Goal: Information Seeking & Learning: Check status

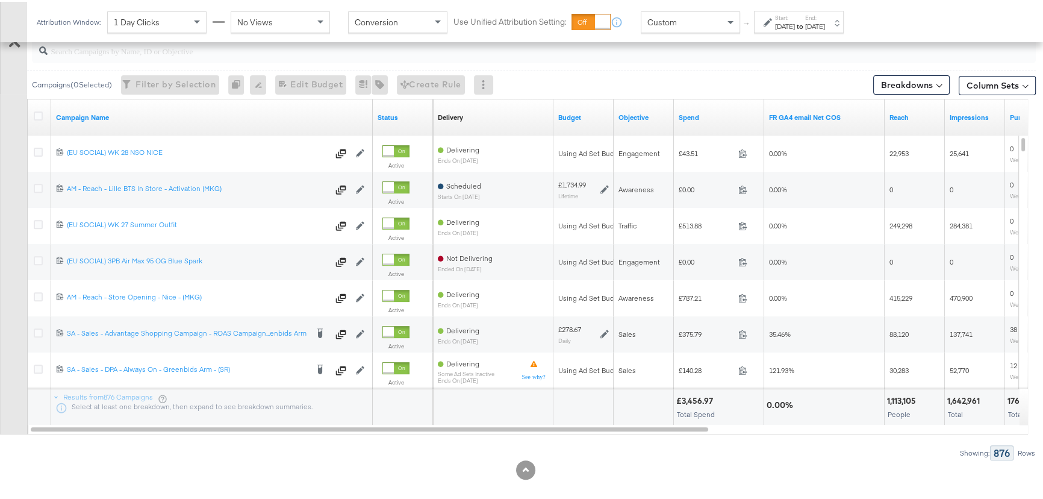
scroll to position [438, 0]
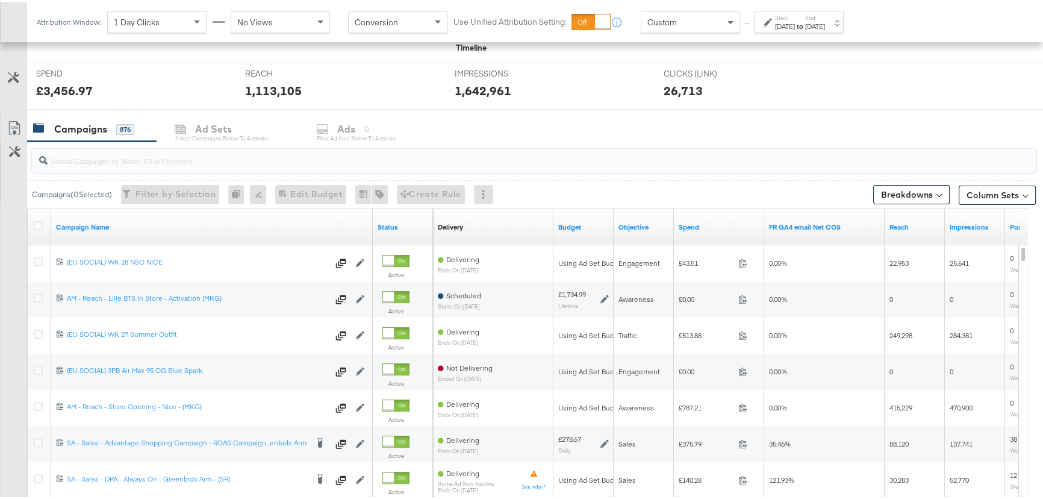
click at [73, 161] on input "search" at bounding box center [496, 153] width 897 height 23
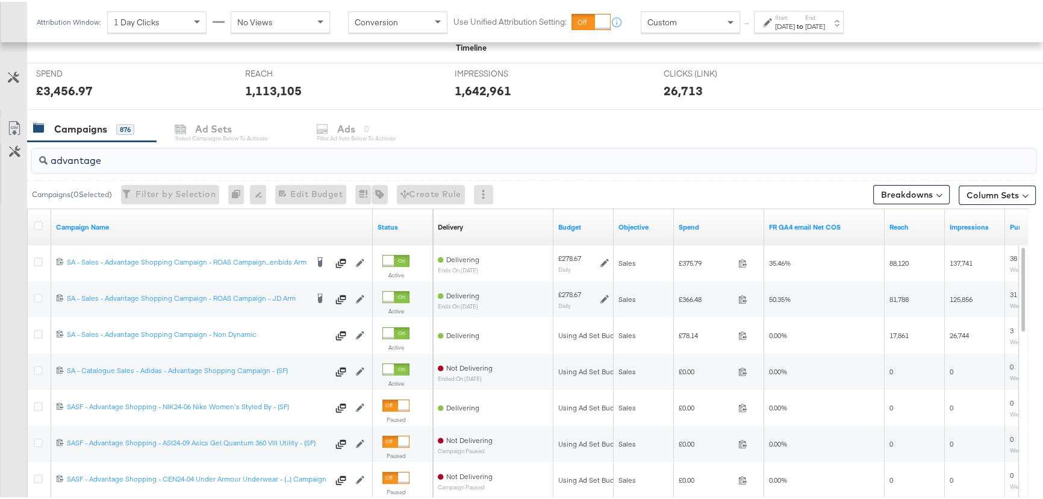
type input "advantage"
click at [825, 21] on div "Aug 12th 2025" at bounding box center [815, 25] width 20 height 10
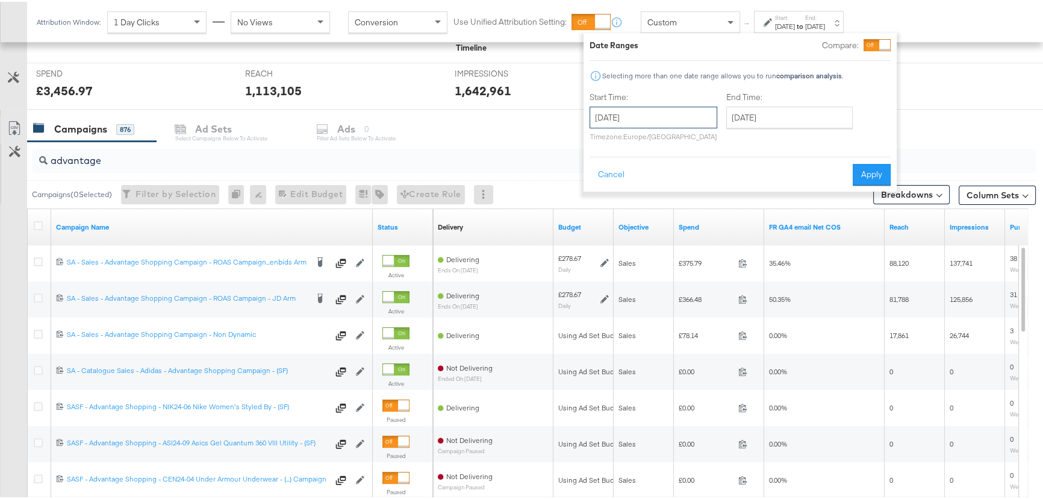
click at [646, 113] on input "[DATE]" at bounding box center [654, 116] width 128 height 22
click at [603, 209] on td "10" at bounding box center [603, 210] width 20 height 17
type input "[DATE]"
click at [768, 119] on input "August 12th 2025" at bounding box center [789, 116] width 126 height 22
click at [763, 209] on td "11" at bounding box center [760, 210] width 20 height 17
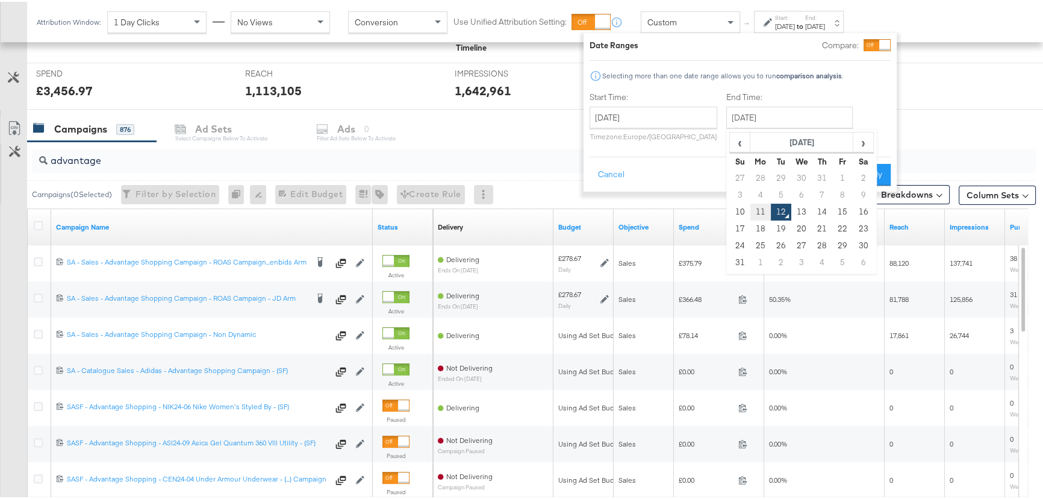
type input "[DATE]"
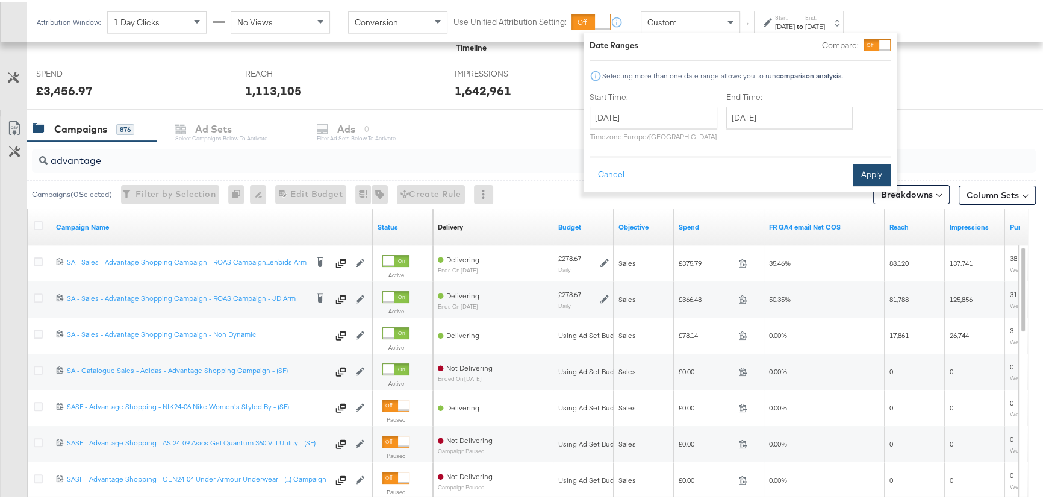
click at [857, 174] on button "Apply" at bounding box center [872, 173] width 38 height 22
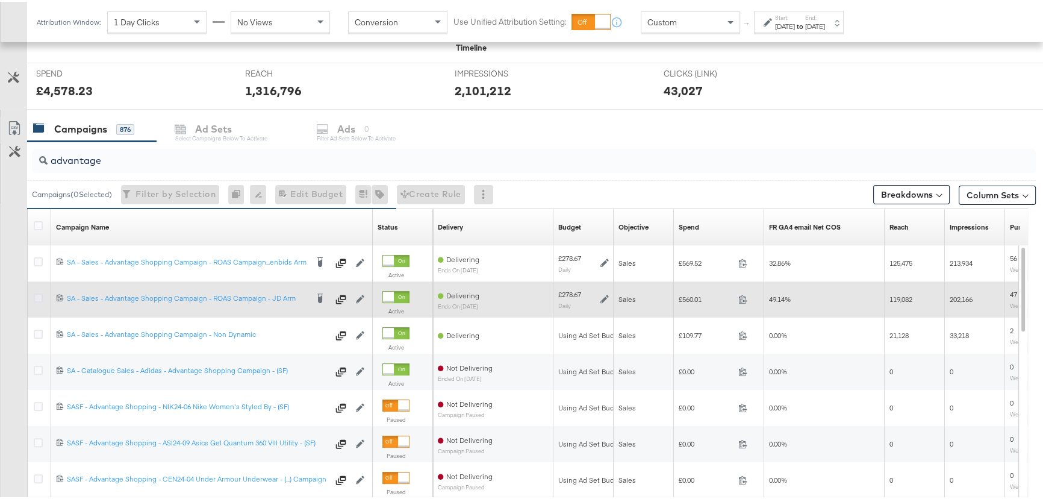
click at [38, 295] on icon at bounding box center [38, 295] width 9 height 9
click at [0, 0] on input "checkbox" at bounding box center [0, 0] width 0 height 0
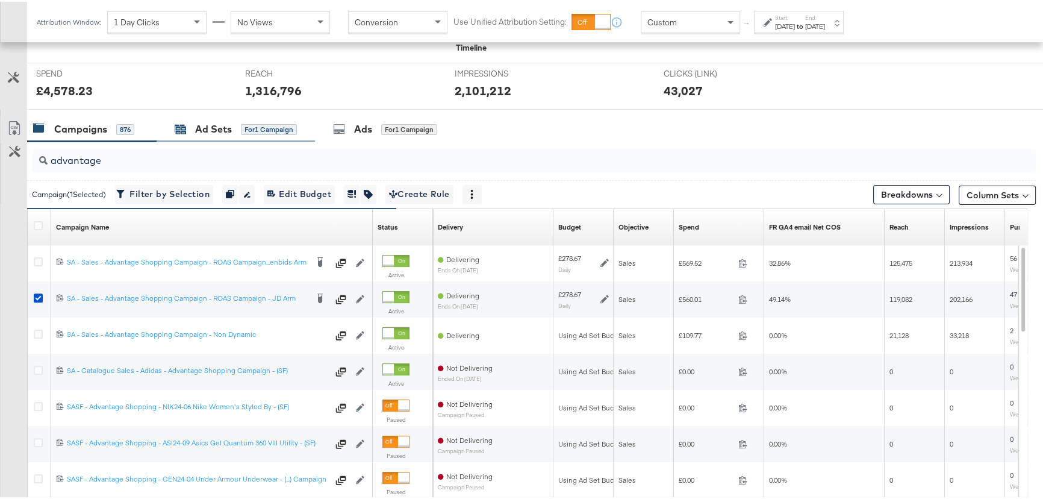
click at [207, 122] on div "Ad Sets" at bounding box center [213, 127] width 37 height 14
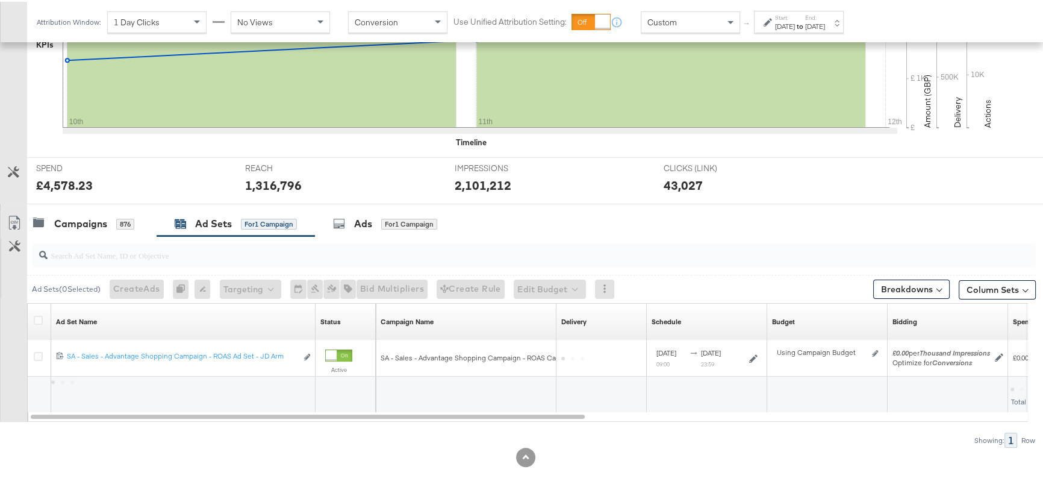
scroll to position [342, 0]
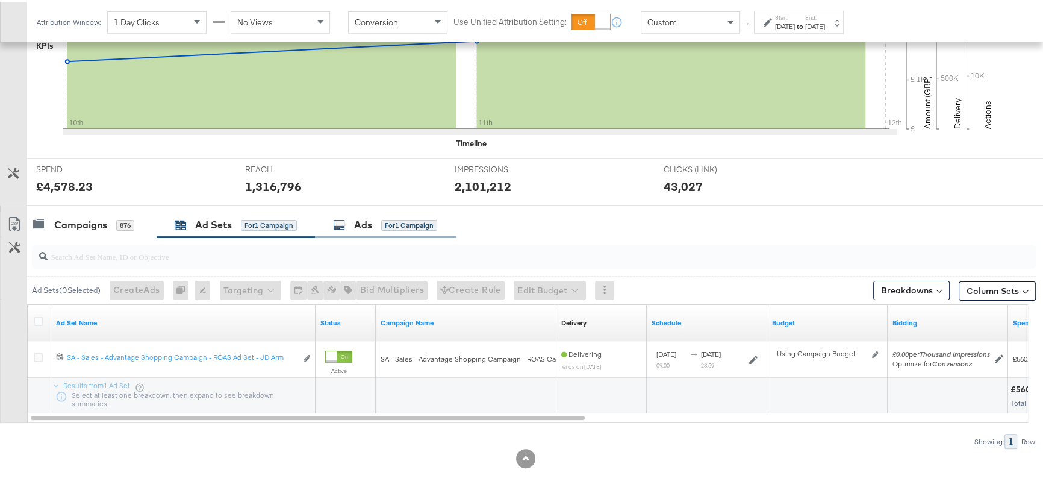
click at [364, 220] on div "Ads" at bounding box center [363, 223] width 18 height 14
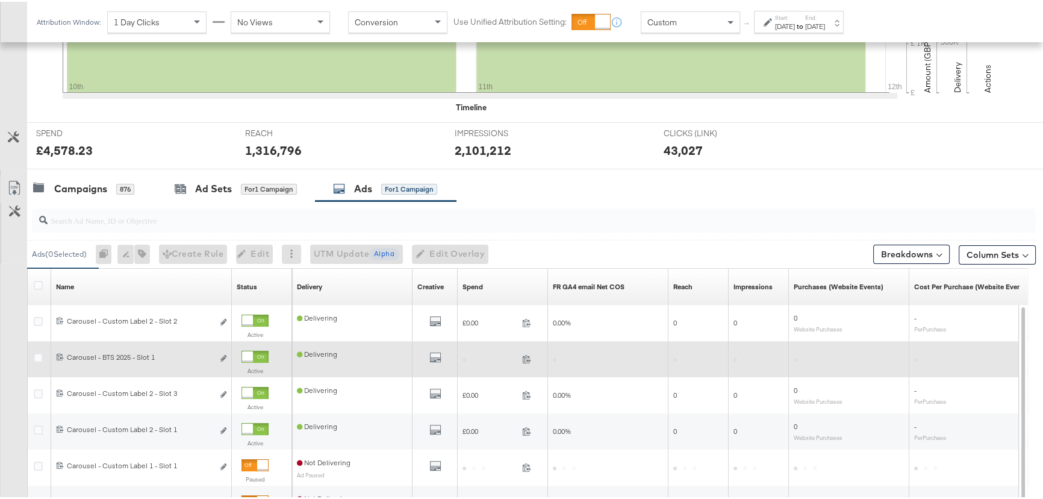
scroll to position [438, 0]
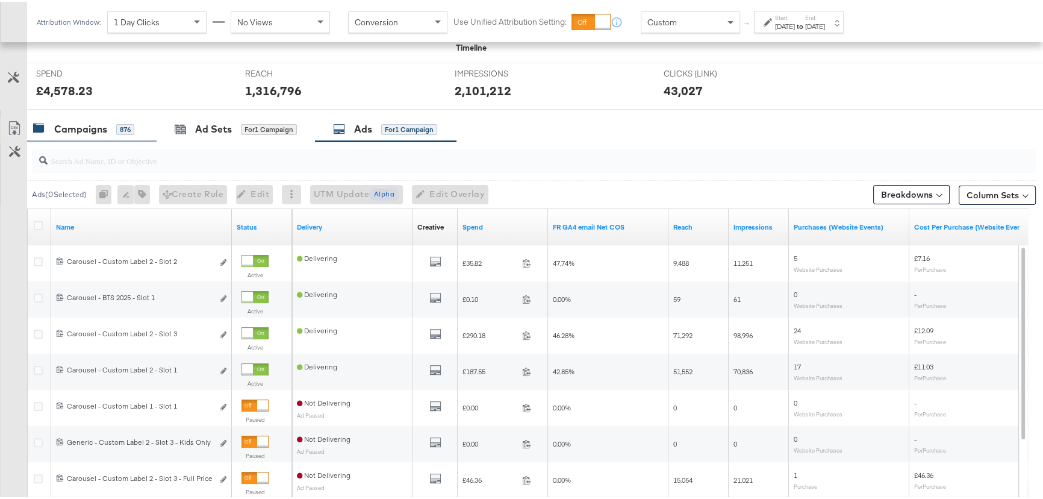
click at [79, 125] on div "Campaigns" at bounding box center [80, 127] width 53 height 14
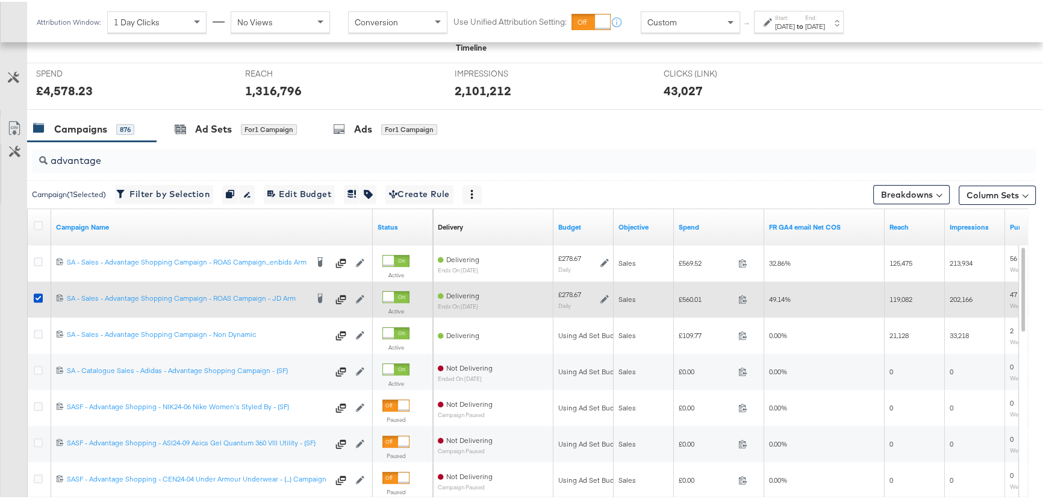
drag, startPoint x: 39, startPoint y: 295, endPoint x: 38, endPoint y: 308, distance: 13.3
click at [38, 295] on icon at bounding box center [38, 295] width 9 height 9
click at [0, 0] on input "checkbox" at bounding box center [0, 0] width 0 height 0
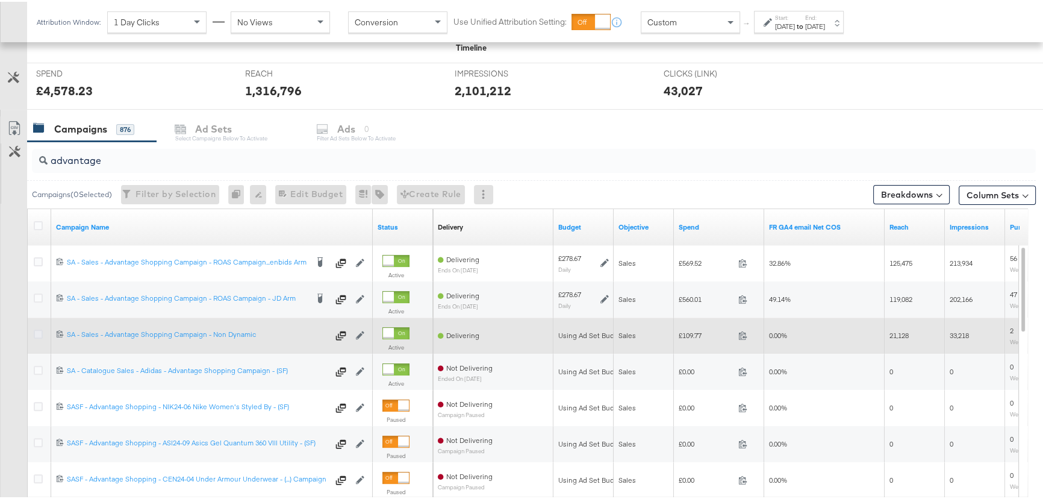
click at [38, 334] on icon at bounding box center [38, 332] width 9 height 9
click at [0, 0] on input "checkbox" at bounding box center [0, 0] width 0 height 0
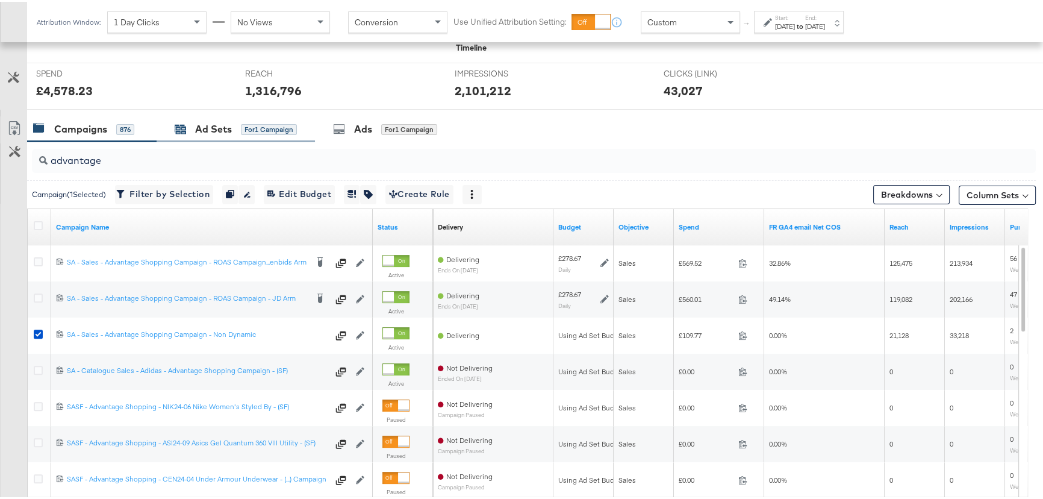
click at [195, 130] on div "Ad Sets" at bounding box center [213, 127] width 37 height 14
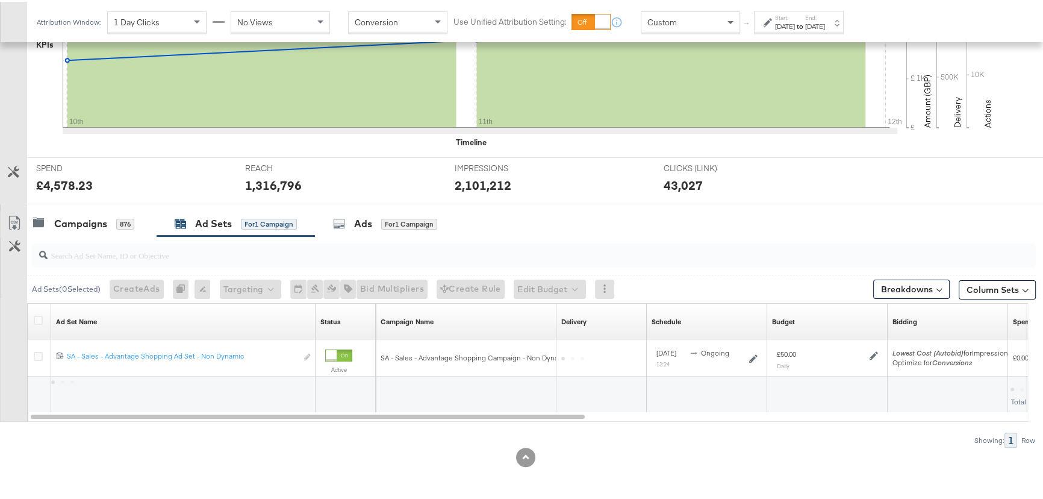
scroll to position [342, 0]
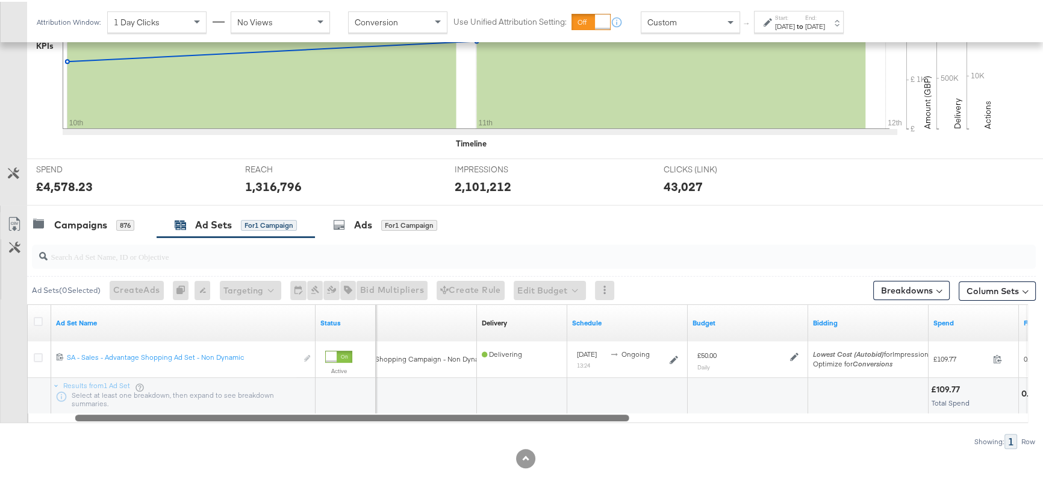
drag, startPoint x: 572, startPoint y: 413, endPoint x: 393, endPoint y: 419, distance: 179.0
click at [515, 419] on div at bounding box center [352, 415] width 554 height 10
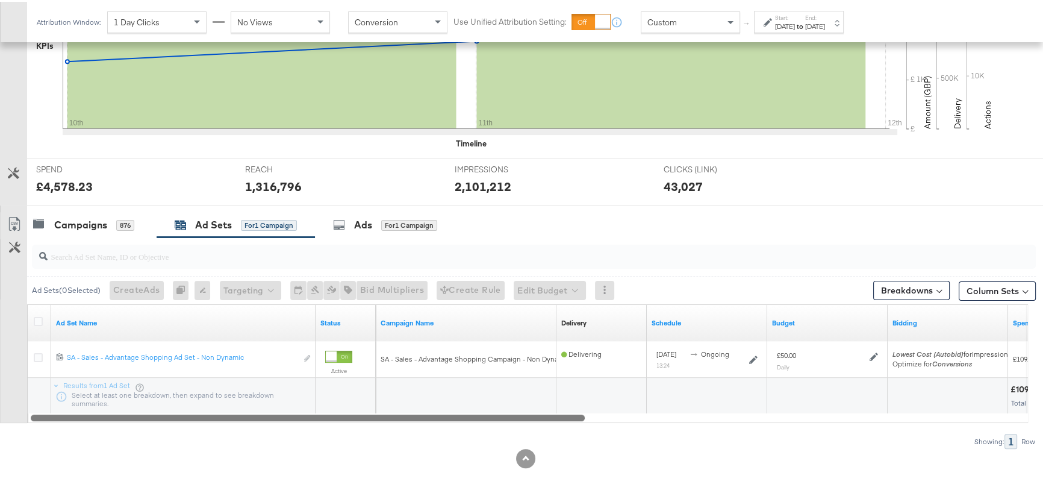
drag, startPoint x: 393, startPoint y: 419, endPoint x: 369, endPoint y: 419, distance: 23.5
click at [369, 419] on div at bounding box center [308, 415] width 554 height 10
click at [339, 223] on icon at bounding box center [339, 223] width 12 height 12
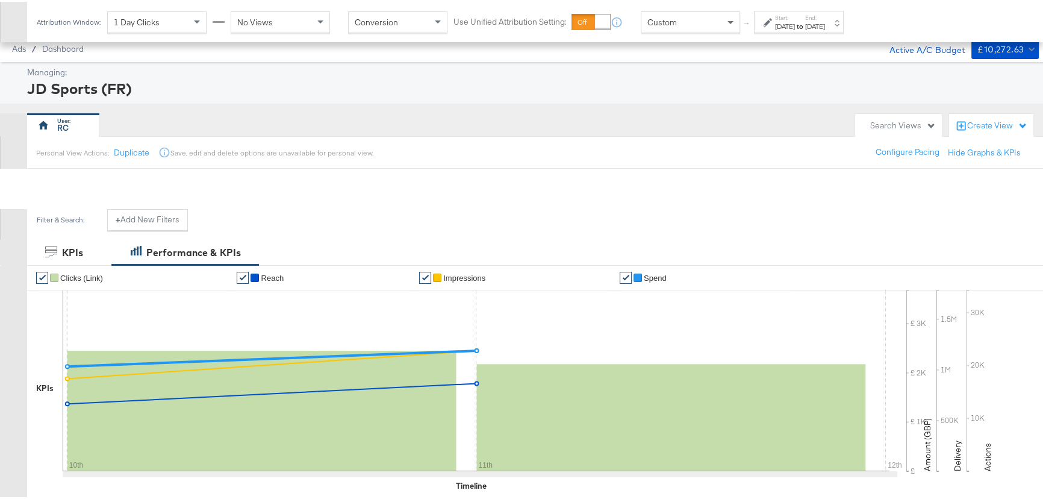
scroll to position [438, 0]
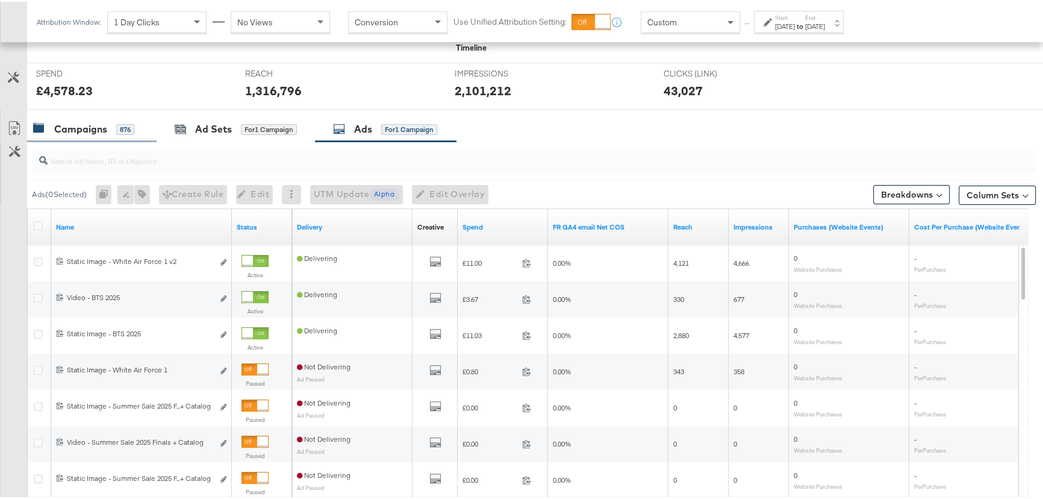
click at [55, 129] on div "Campaigns" at bounding box center [80, 127] width 53 height 14
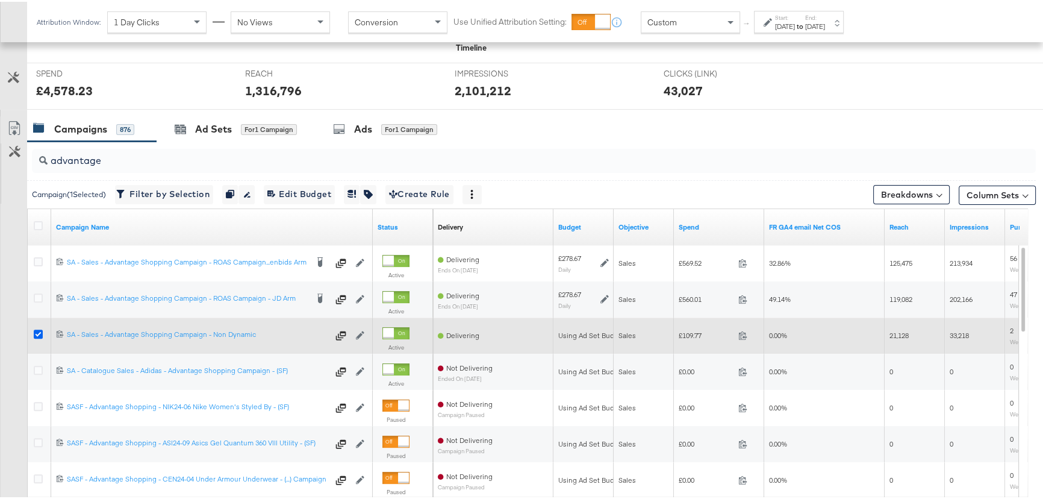
click at [38, 329] on icon at bounding box center [38, 332] width 9 height 9
click at [0, 0] on input "checkbox" at bounding box center [0, 0] width 0 height 0
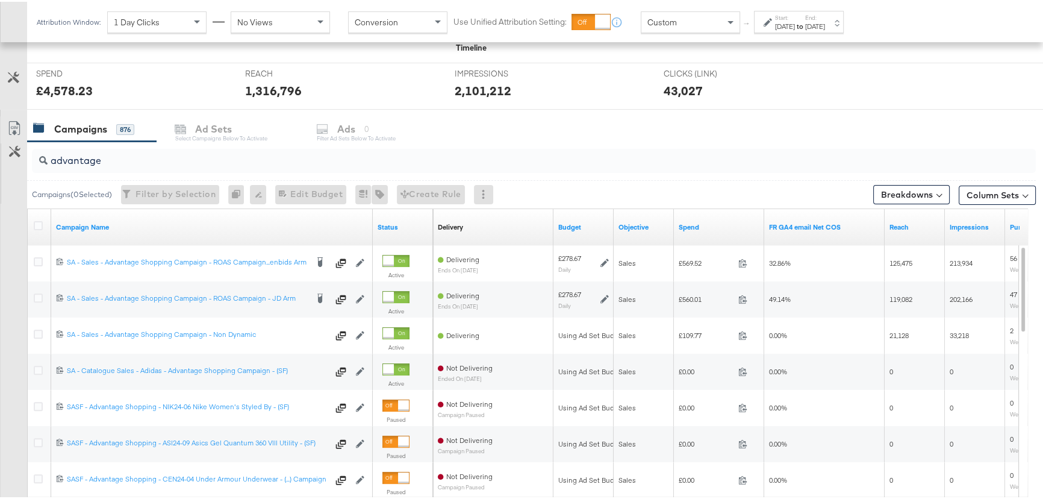
click at [805, 24] on strong "to" at bounding box center [800, 24] width 10 height 9
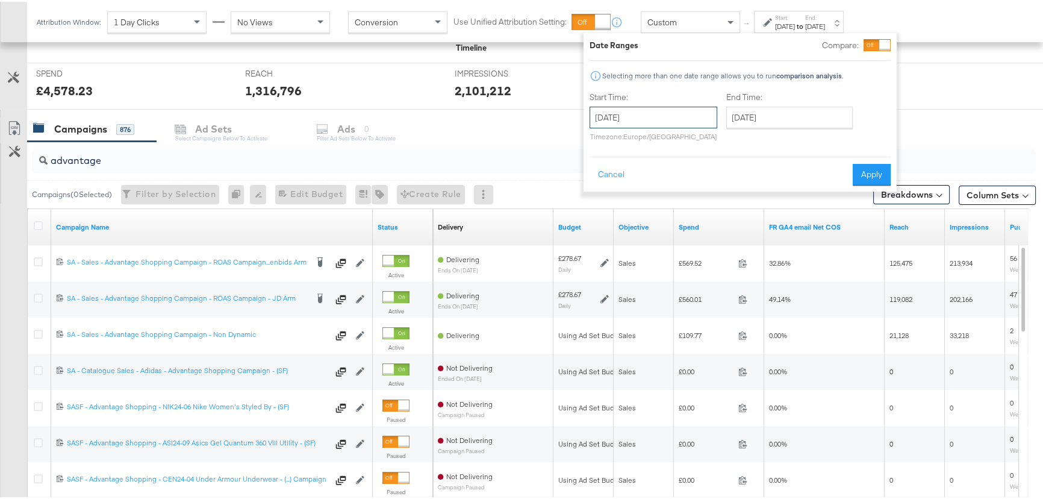
click at [664, 120] on input "[DATE]" at bounding box center [654, 116] width 128 height 22
click at [718, 187] on td "9" at bounding box center [726, 193] width 20 height 17
type input "[DATE]"
click at [808, 117] on input "[DATE]" at bounding box center [786, 116] width 126 height 22
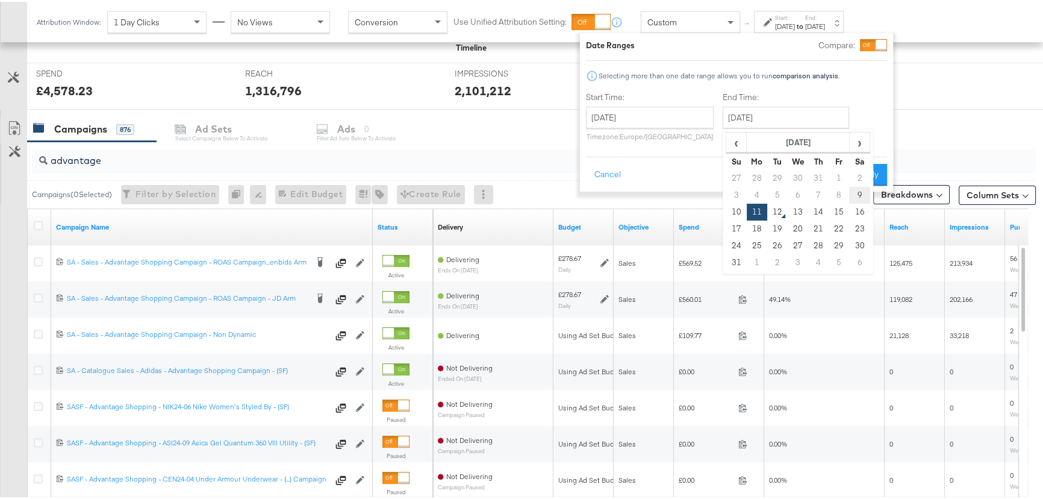
click at [855, 194] on td "9" at bounding box center [859, 193] width 20 height 17
type input "[DATE]"
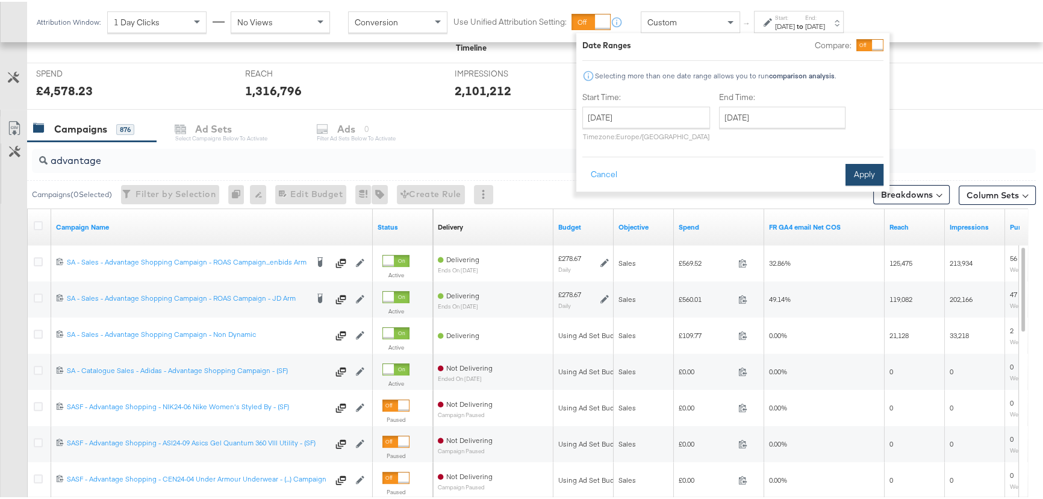
click at [862, 173] on button "Apply" at bounding box center [865, 173] width 38 height 22
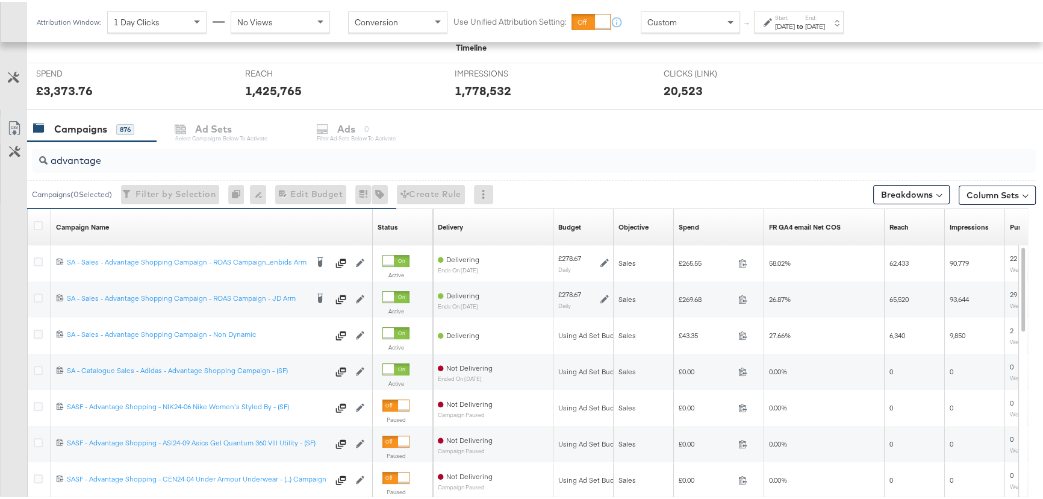
click at [795, 23] on div "[DATE]" at bounding box center [785, 25] width 20 height 10
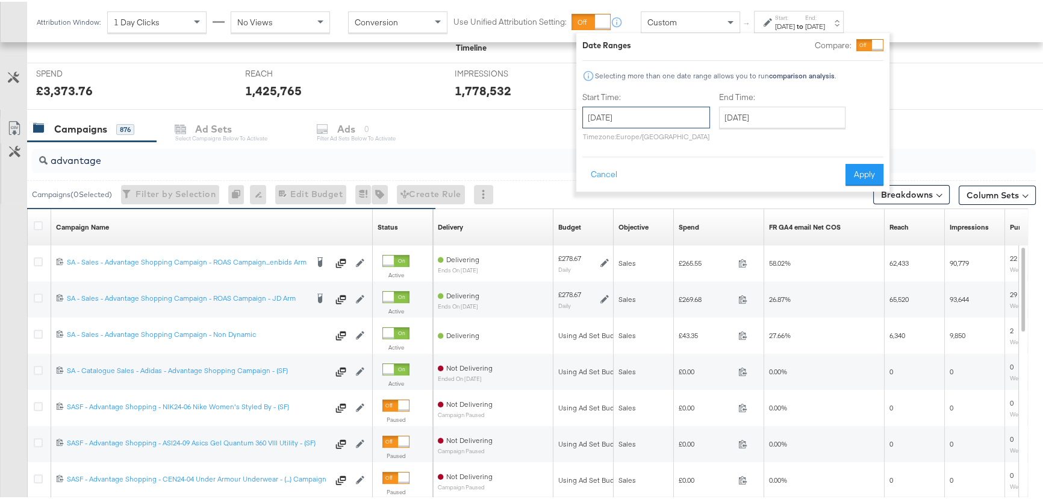
click at [670, 122] on input "[DATE]" at bounding box center [646, 116] width 128 height 22
click at [590, 207] on td "10" at bounding box center [596, 210] width 20 height 17
type input "[DATE]"
click at [770, 120] on input "[DATE]" at bounding box center [789, 116] width 126 height 22
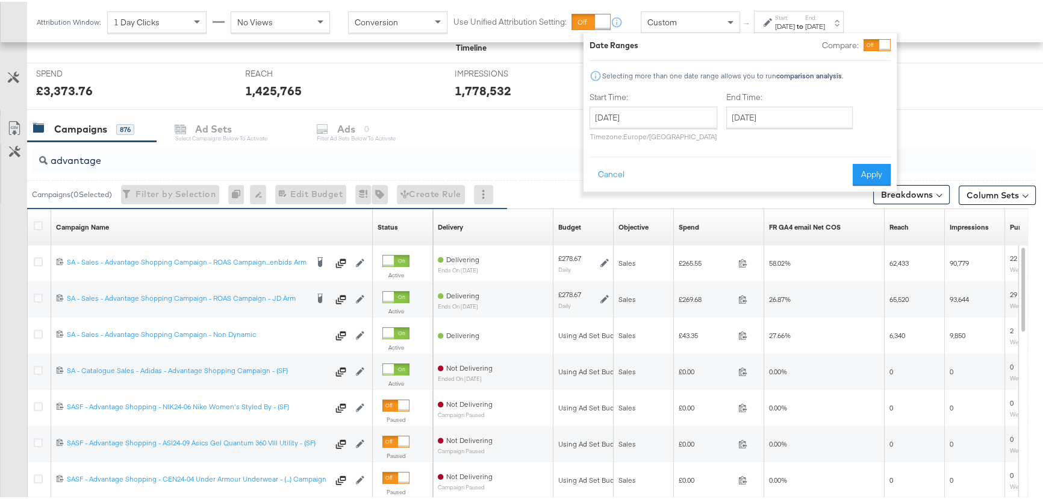
drag, startPoint x: 876, startPoint y: 173, endPoint x: 834, endPoint y: 14, distance: 163.9
click at [876, 173] on button "Apply" at bounding box center [872, 173] width 38 height 22
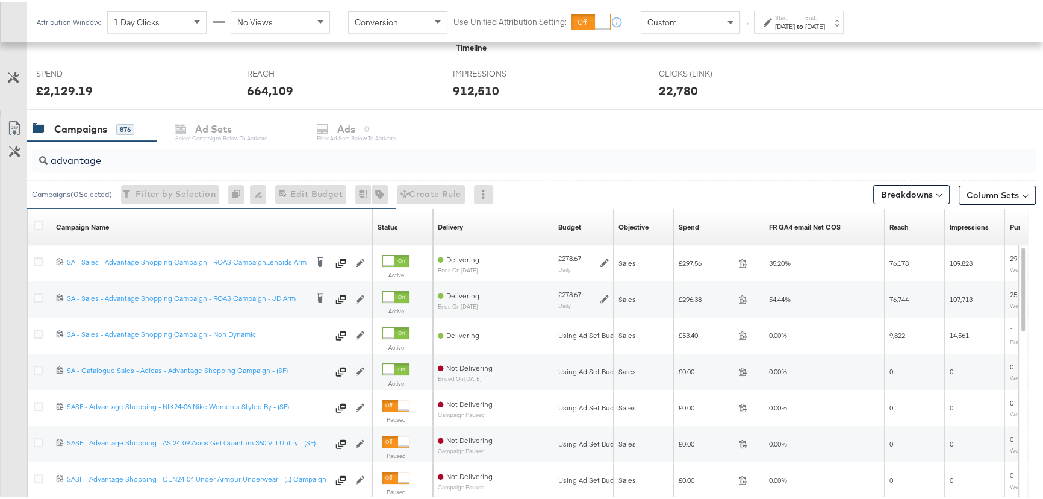
click at [825, 20] on div "[DATE]" at bounding box center [815, 25] width 20 height 10
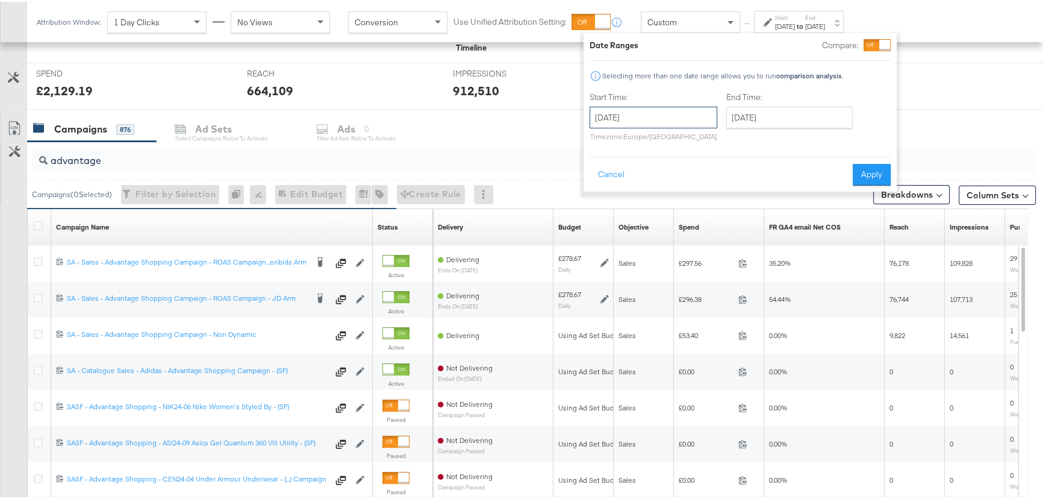
click at [644, 119] on input "[DATE]" at bounding box center [654, 116] width 128 height 22
click at [625, 208] on td "11" at bounding box center [624, 210] width 20 height 17
type input "[DATE]"
click at [863, 171] on button "Apply" at bounding box center [872, 173] width 38 height 22
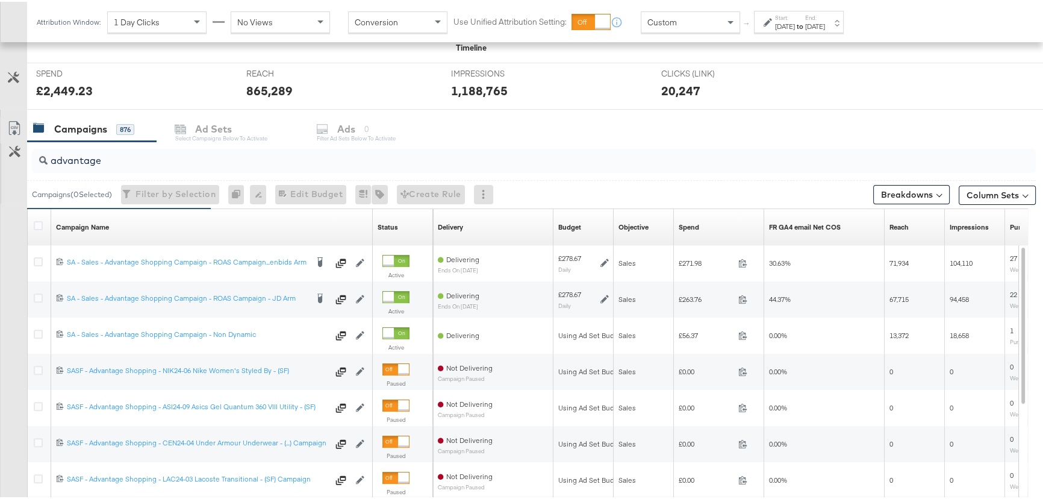
click at [825, 17] on div "Start: Aug 11th 2025 to End: Aug 11th 2025" at bounding box center [800, 20] width 50 height 17
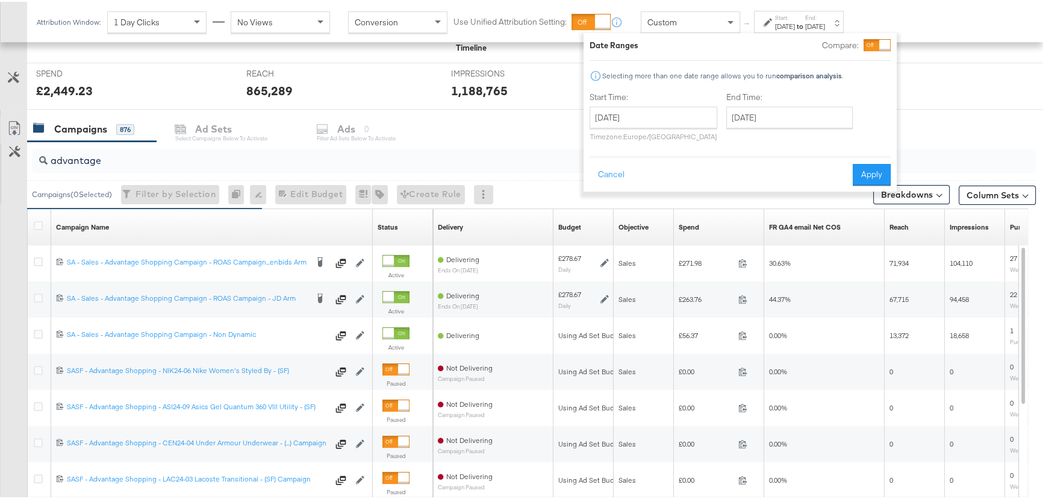
click at [661, 126] on div "August 11th 2025 ‹ August 2025 › Su Mo Tu We Th Fr Sa 27 28 29 30 31 1 2 3 4 5 …" at bounding box center [654, 122] width 128 height 34
click at [665, 116] on input "[DATE]" at bounding box center [654, 116] width 128 height 22
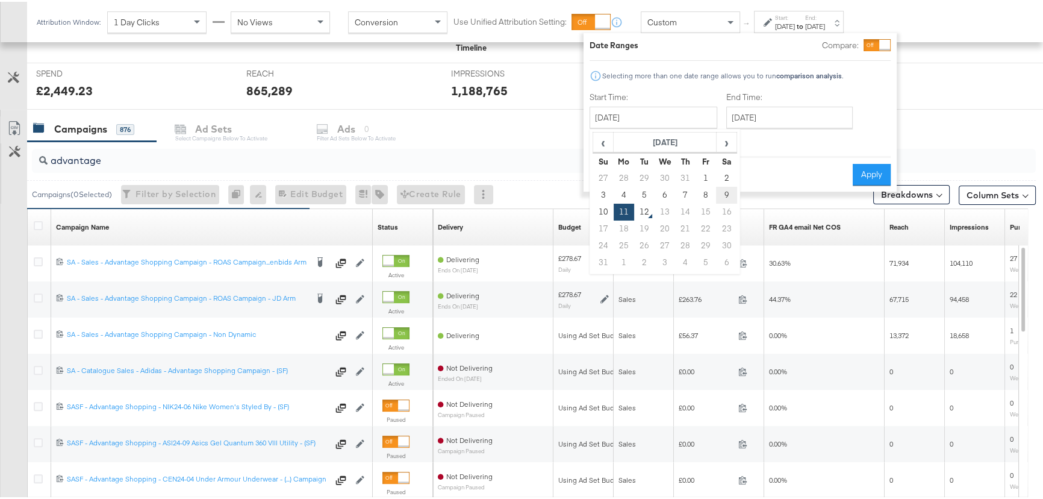
click at [720, 187] on td "9" at bounding box center [726, 193] width 20 height 17
type input "[DATE]"
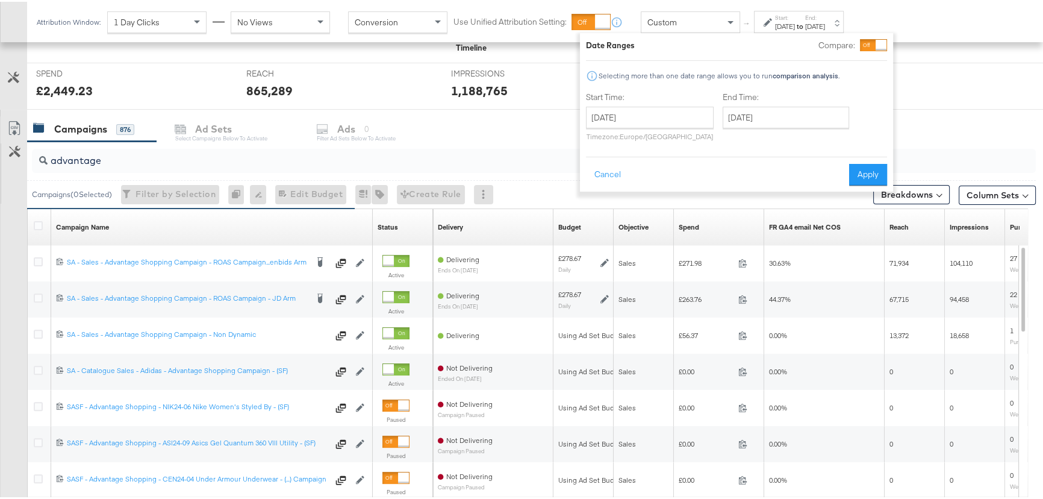
click at [867, 169] on button "Apply" at bounding box center [868, 173] width 38 height 22
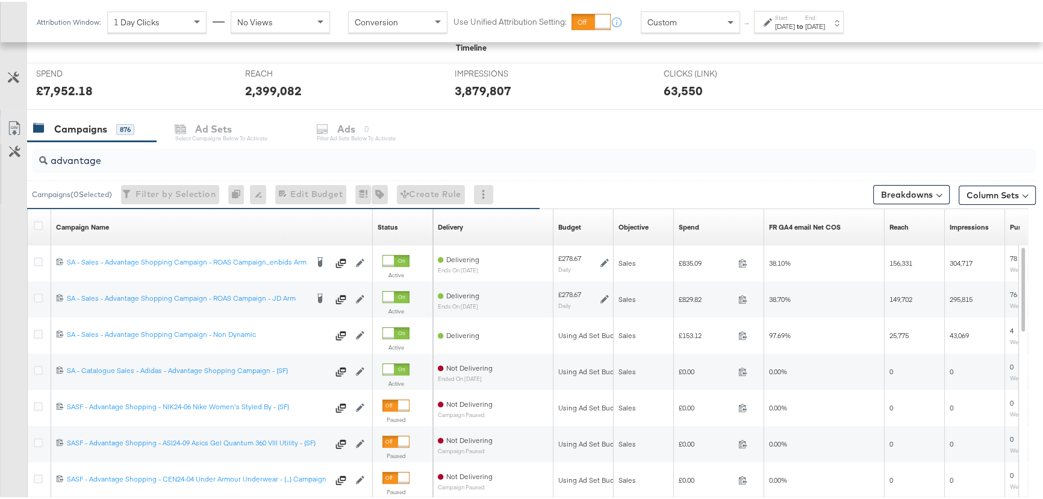
drag, startPoint x: 818, startPoint y: 27, endPoint x: 809, endPoint y: 107, distance: 80.5
click at [805, 27] on strong "to" at bounding box center [800, 24] width 10 height 9
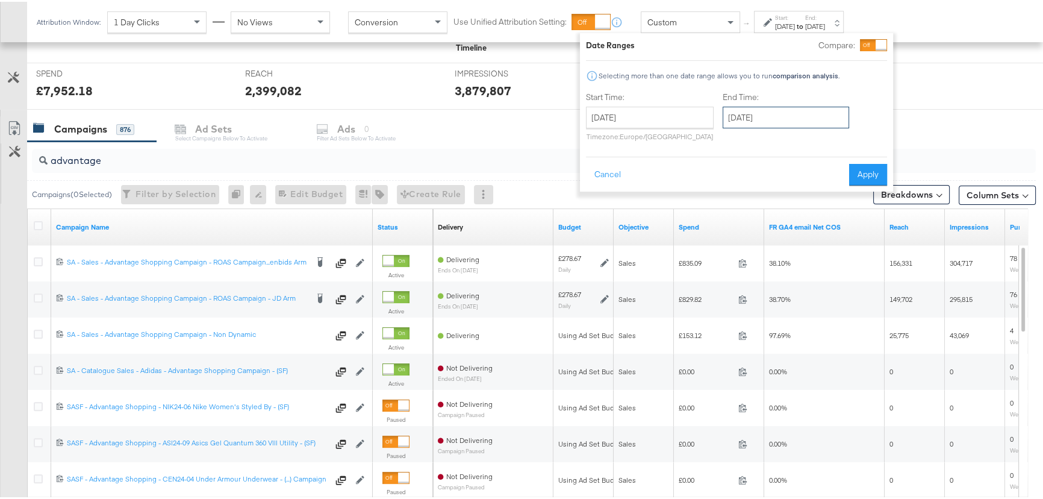
click at [803, 124] on input "[DATE]" at bounding box center [786, 116] width 126 height 22
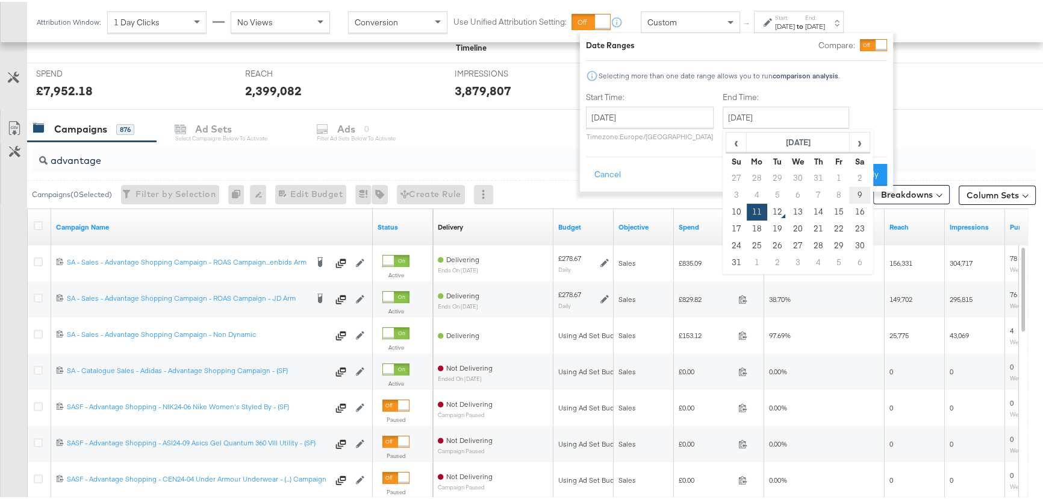
click at [859, 187] on td "9" at bounding box center [859, 193] width 20 height 17
type input "[DATE]"
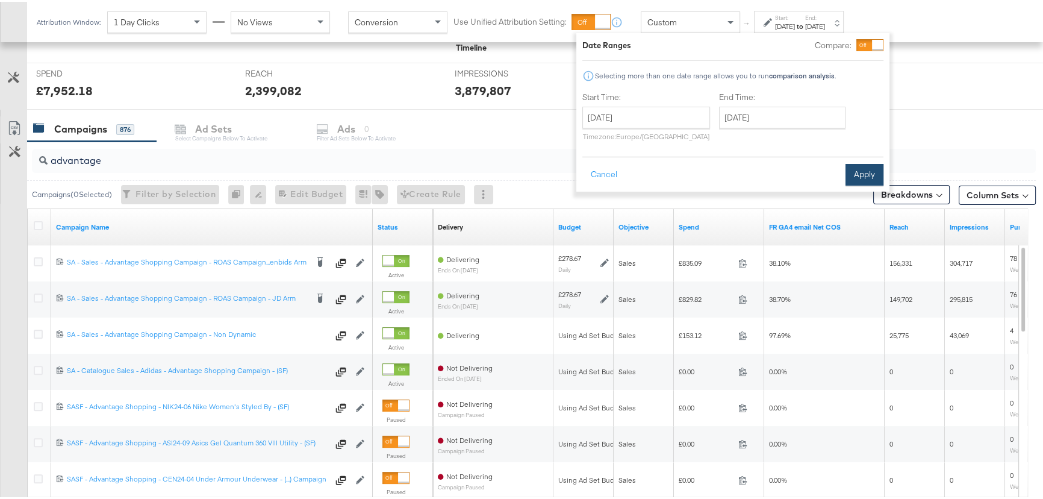
click at [861, 172] on button "Apply" at bounding box center [865, 173] width 38 height 22
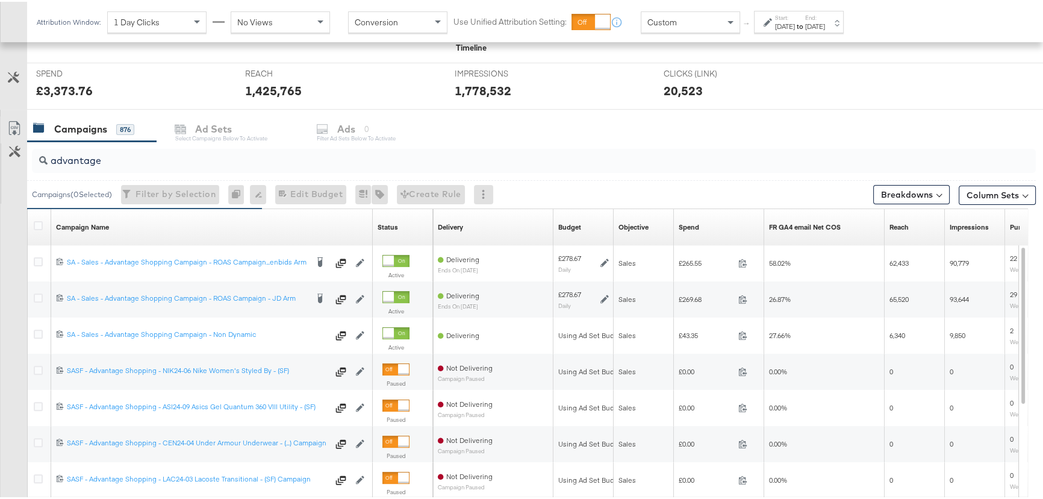
click at [789, 24] on div "[DATE]" at bounding box center [785, 25] width 20 height 10
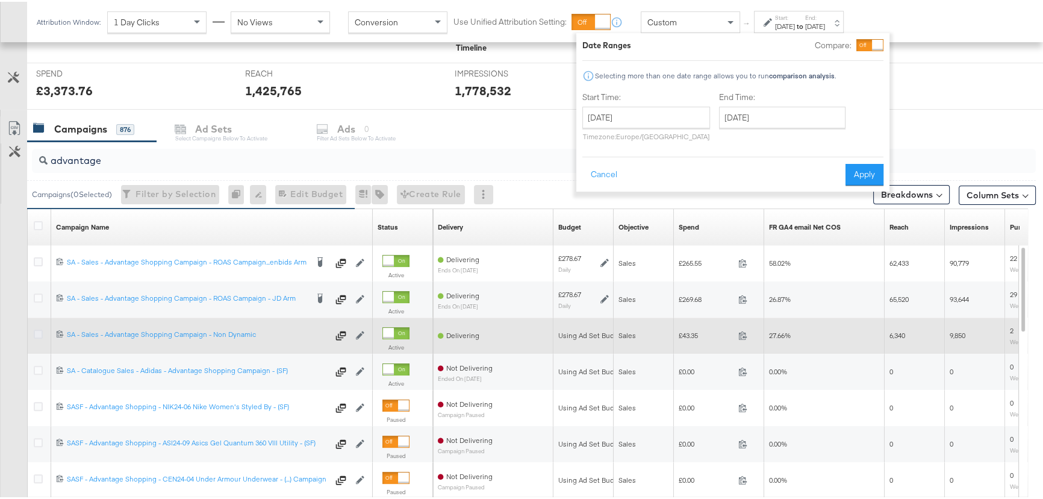
click at [42, 333] on icon at bounding box center [38, 332] width 9 height 9
click at [0, 0] on input "checkbox" at bounding box center [0, 0] width 0 height 0
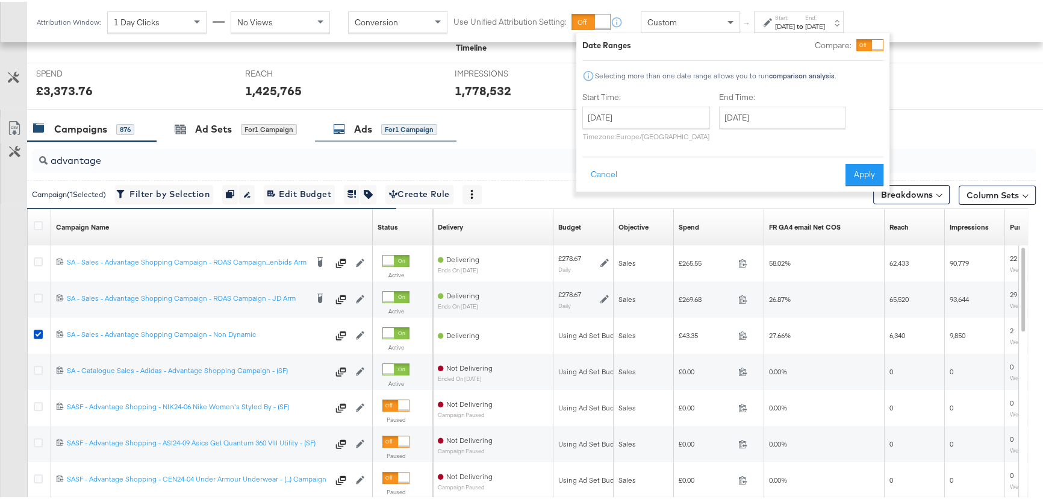
click at [335, 130] on icon at bounding box center [339, 127] width 12 height 12
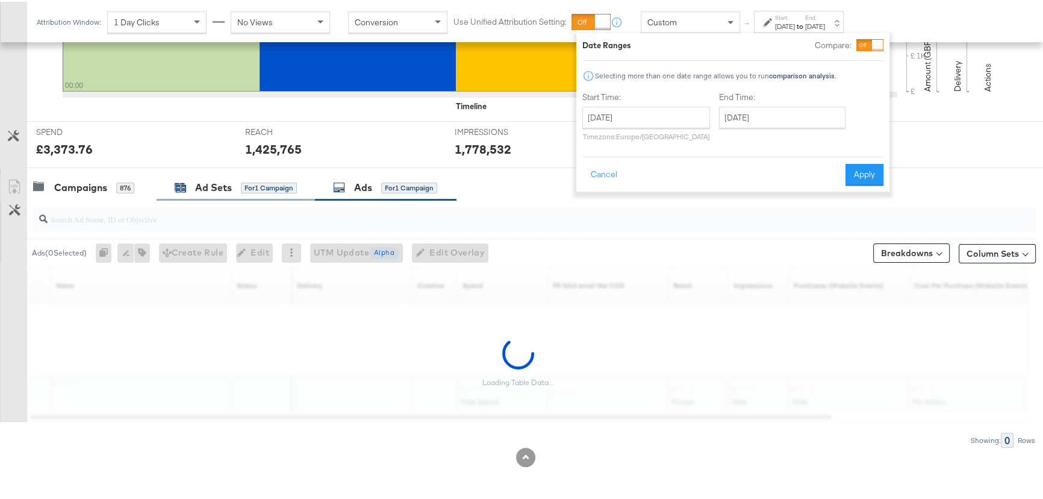
click at [226, 124] on div "KPIs Performance & KPIs Customize KPIs ✔ Clicks (Link) ✔ Reach ✔ Impressions ✔ …" at bounding box center [525, 178] width 1051 height 640
click at [202, 188] on div "Ad Sets" at bounding box center [213, 187] width 37 height 14
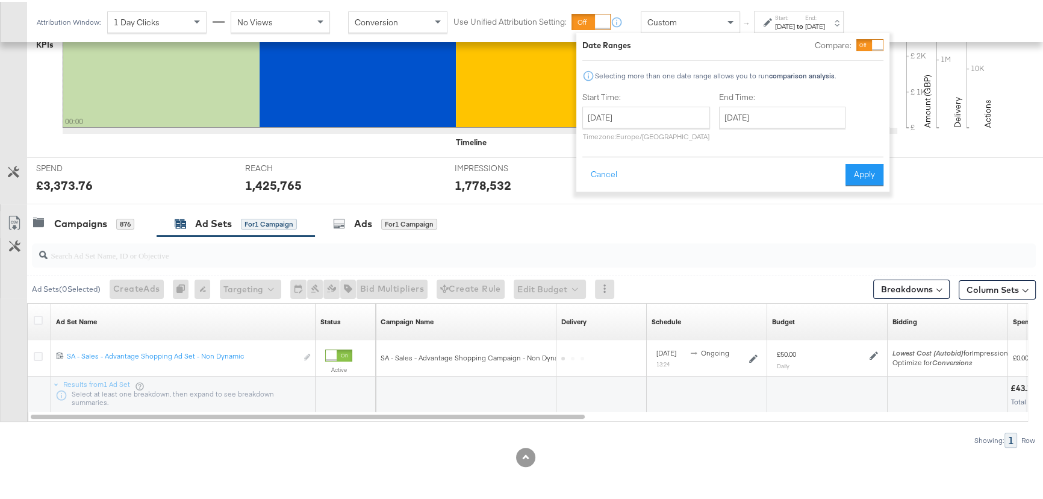
scroll to position [342, 0]
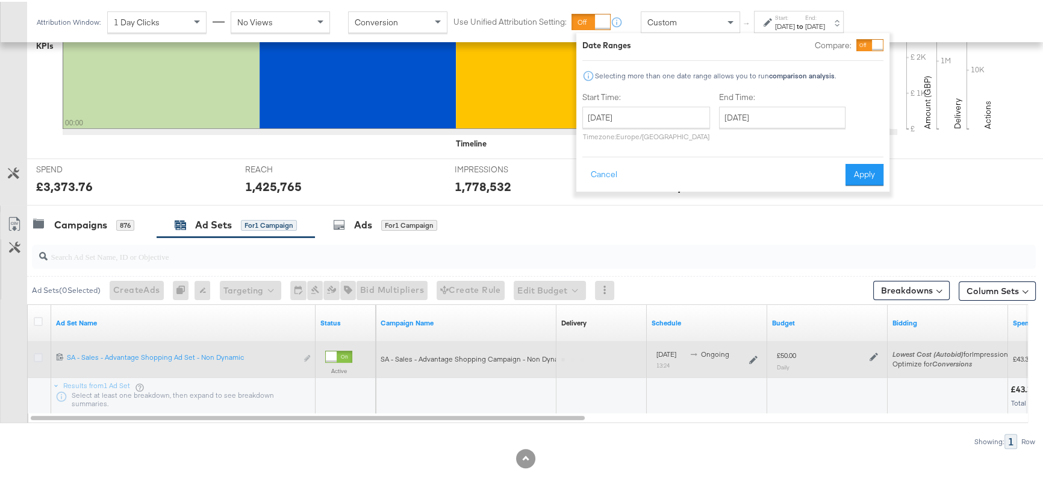
click at [36, 356] on icon at bounding box center [38, 355] width 9 height 9
click at [0, 0] on input "checkbox" at bounding box center [0, 0] width 0 height 0
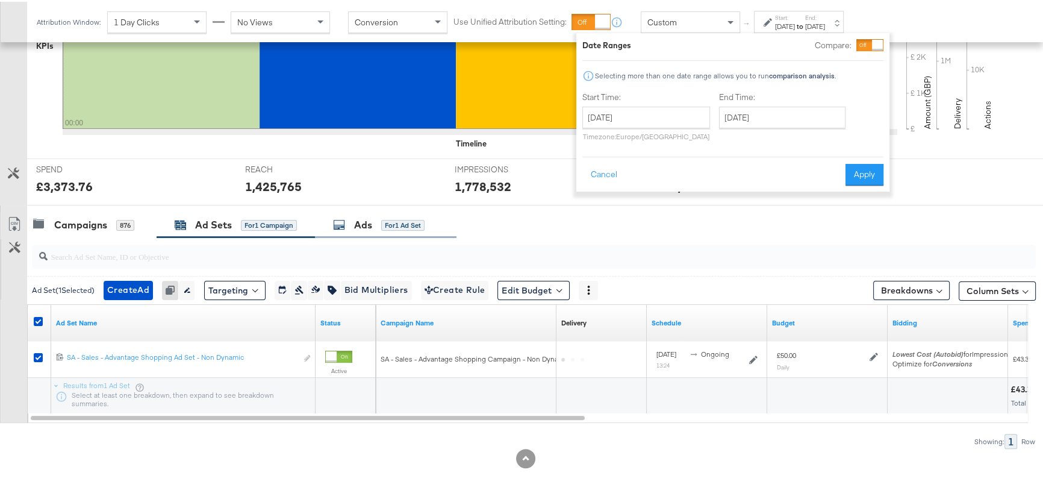
click at [361, 213] on div "Ads for 1 Ad Set" at bounding box center [386, 223] width 142 height 26
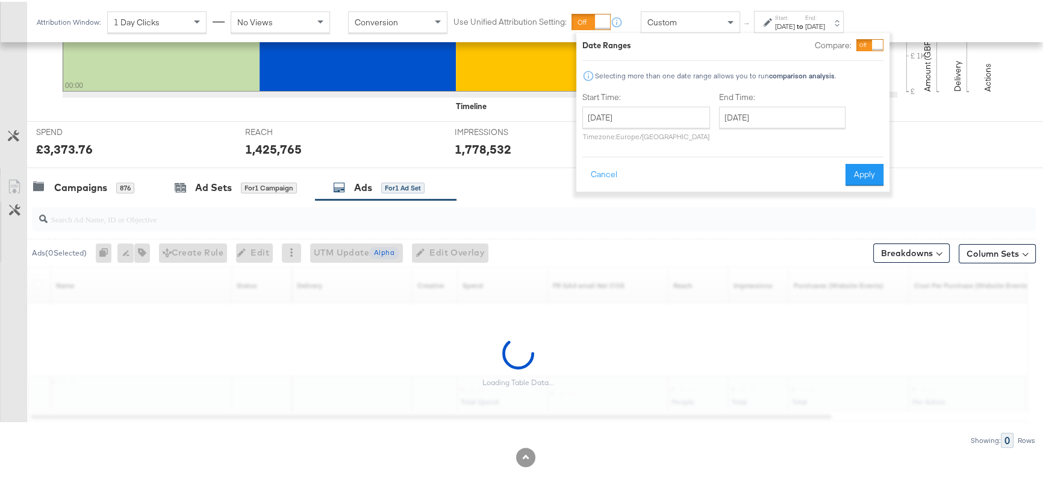
scroll to position [378, 0]
click at [825, 24] on div "[DATE]" at bounding box center [815, 25] width 20 height 10
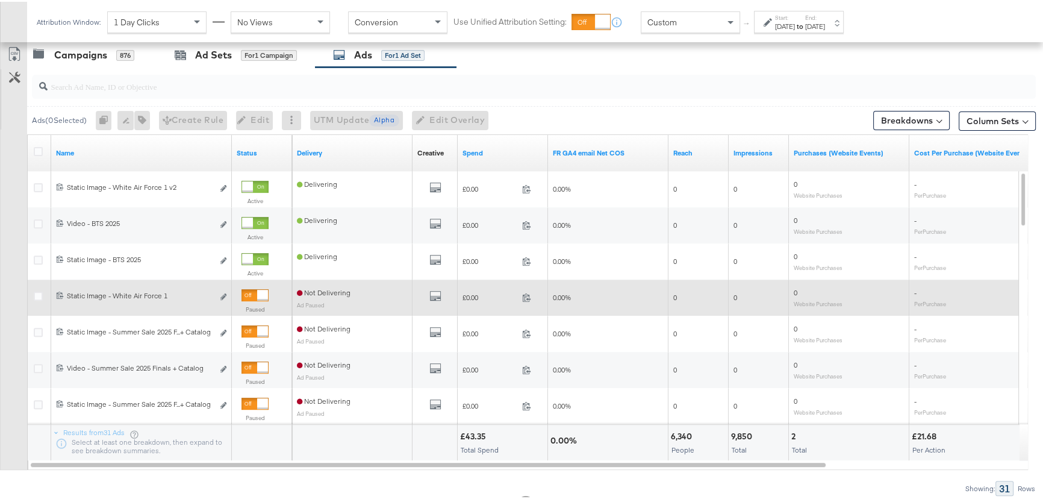
scroll to position [547, 0]
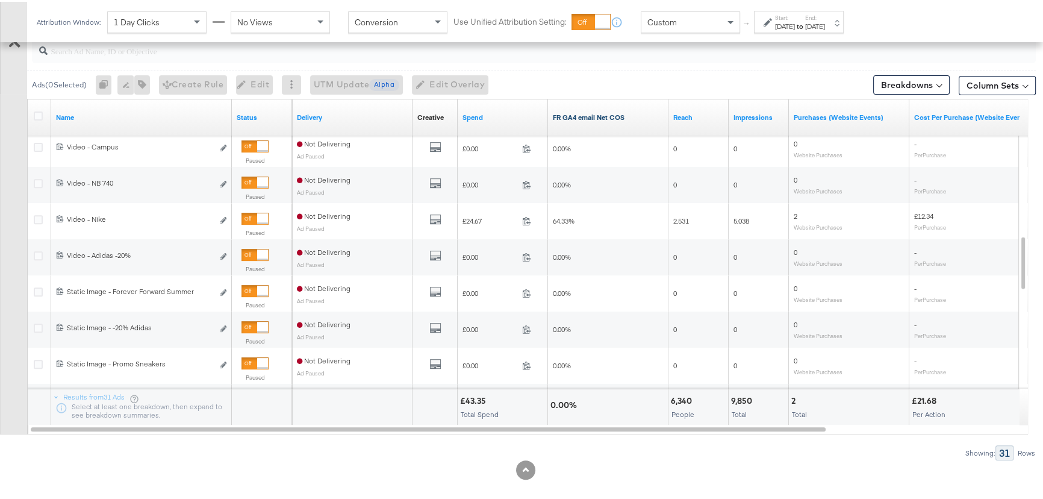
click at [606, 117] on link "FR GA4 email Net COS" at bounding box center [608, 116] width 111 height 10
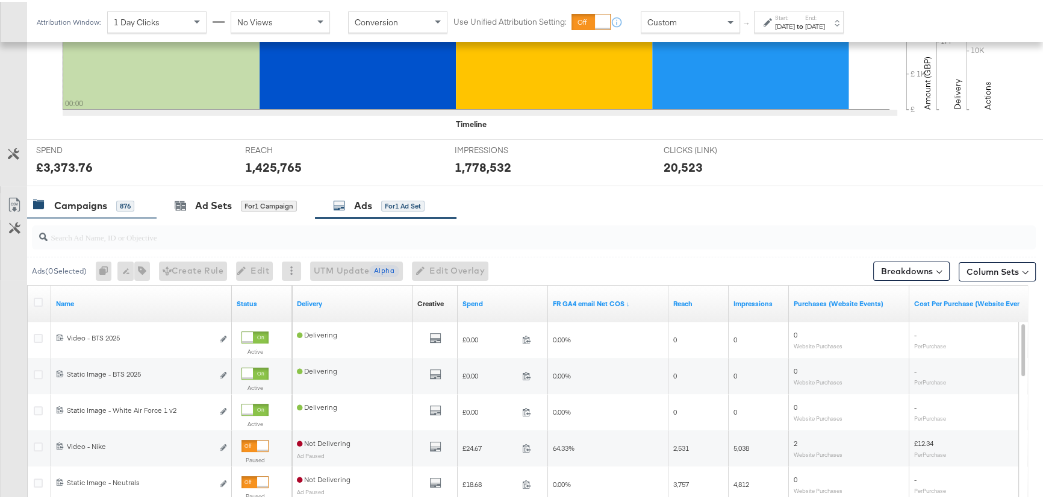
scroll to position [328, 0]
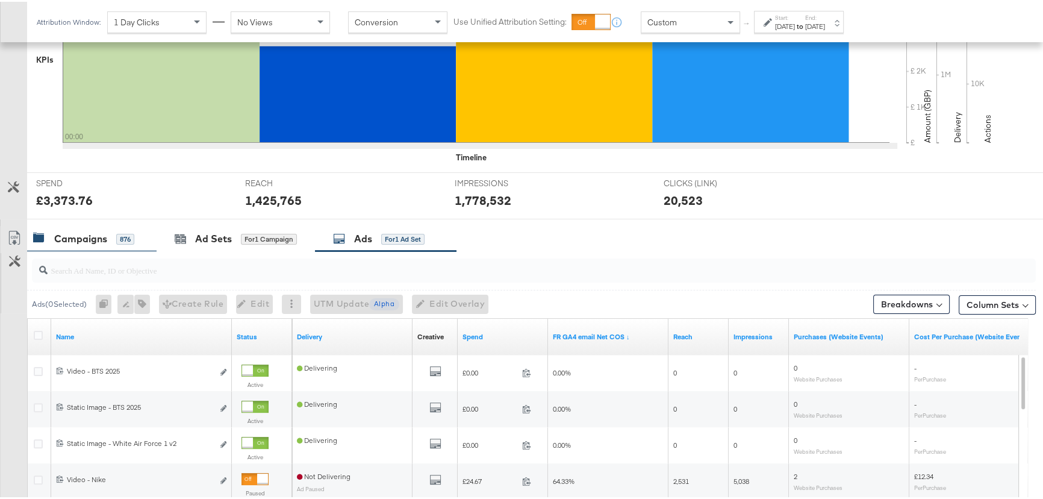
click at [88, 232] on div "Campaigns" at bounding box center [80, 237] width 53 height 14
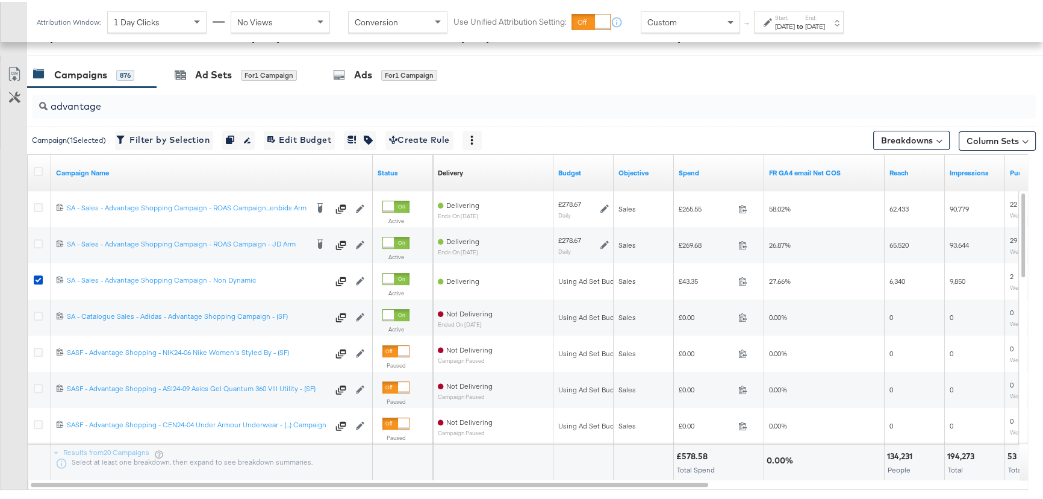
scroll to position [493, 0]
click at [795, 25] on div "[DATE]" at bounding box center [785, 25] width 20 height 10
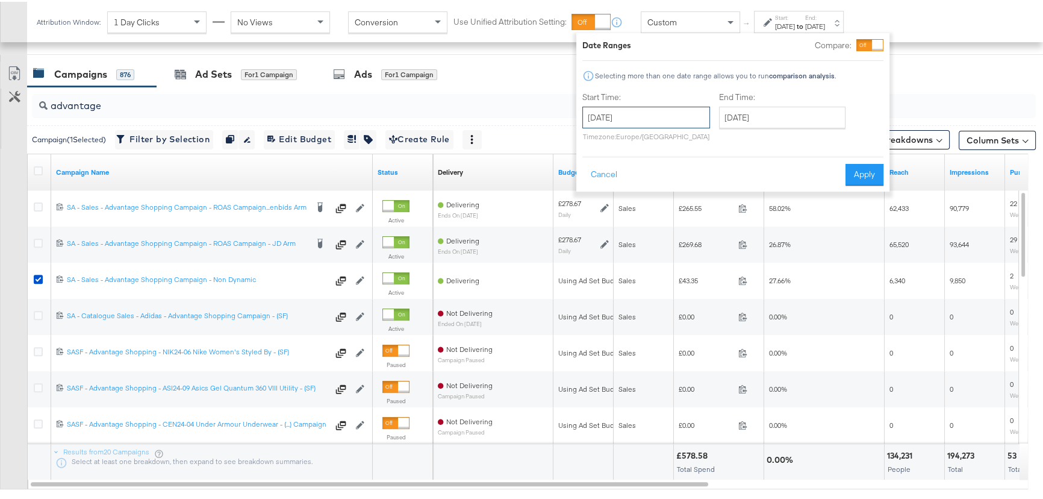
click at [672, 119] on input "[DATE]" at bounding box center [646, 116] width 128 height 22
click at [600, 209] on td "10" at bounding box center [596, 210] width 20 height 17
type input "[DATE]"
click at [868, 168] on button "Apply" at bounding box center [872, 173] width 38 height 22
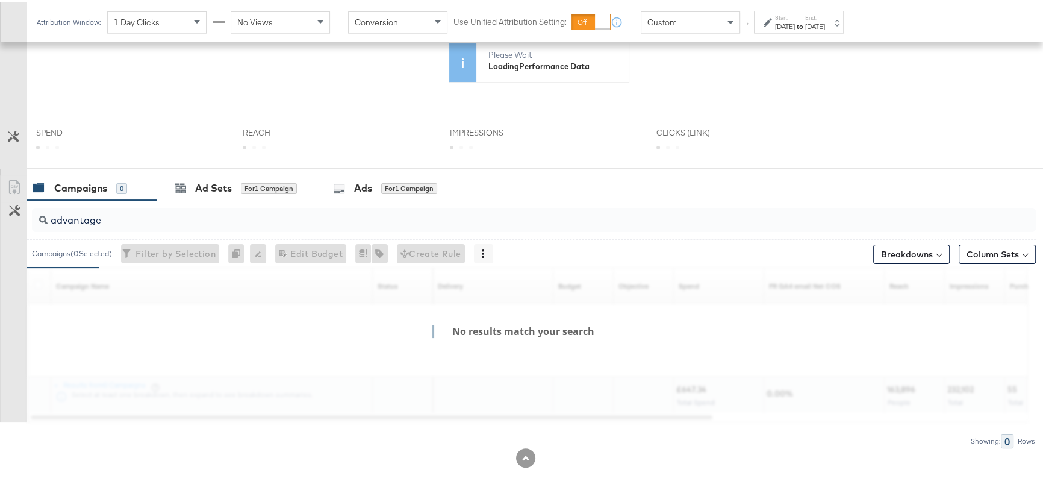
scroll to position [378, 0]
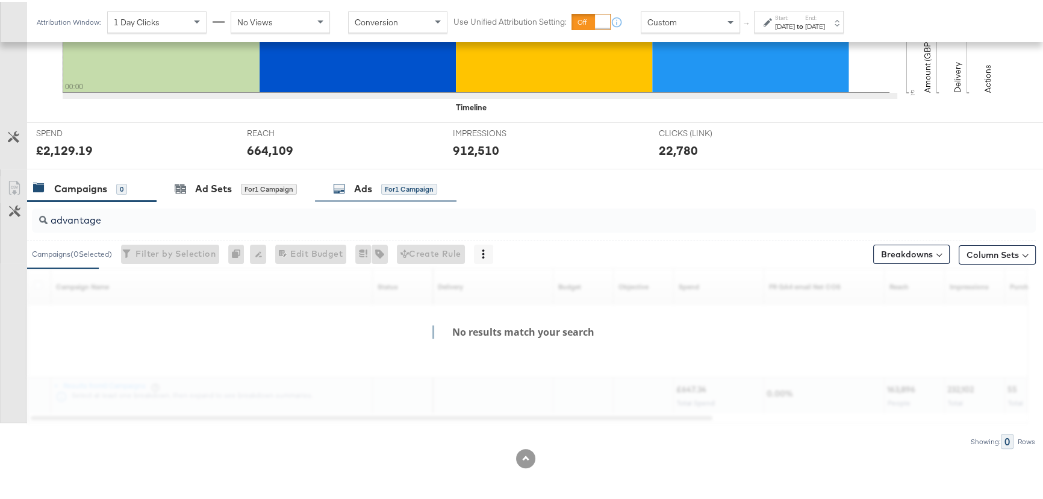
click at [359, 184] on div "Ads" at bounding box center [363, 187] width 18 height 14
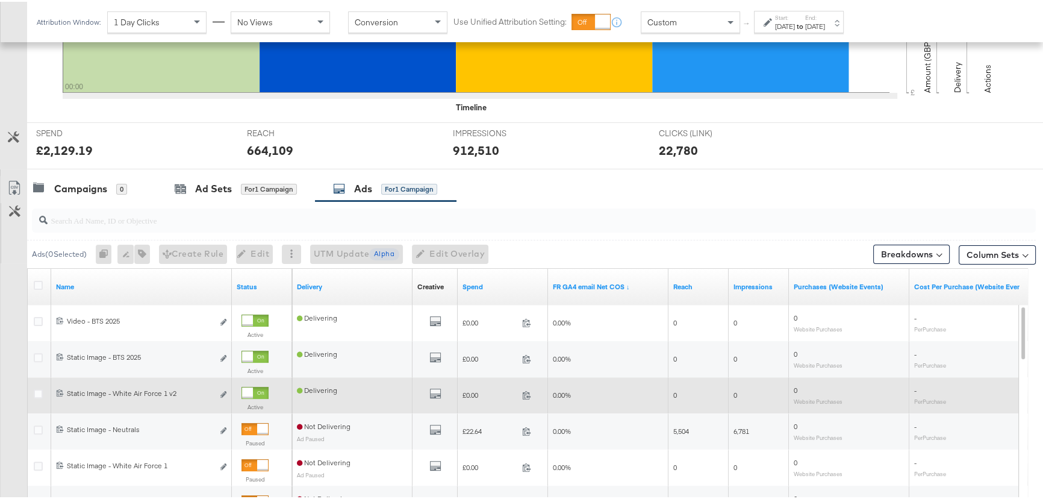
scroll to position [493, 0]
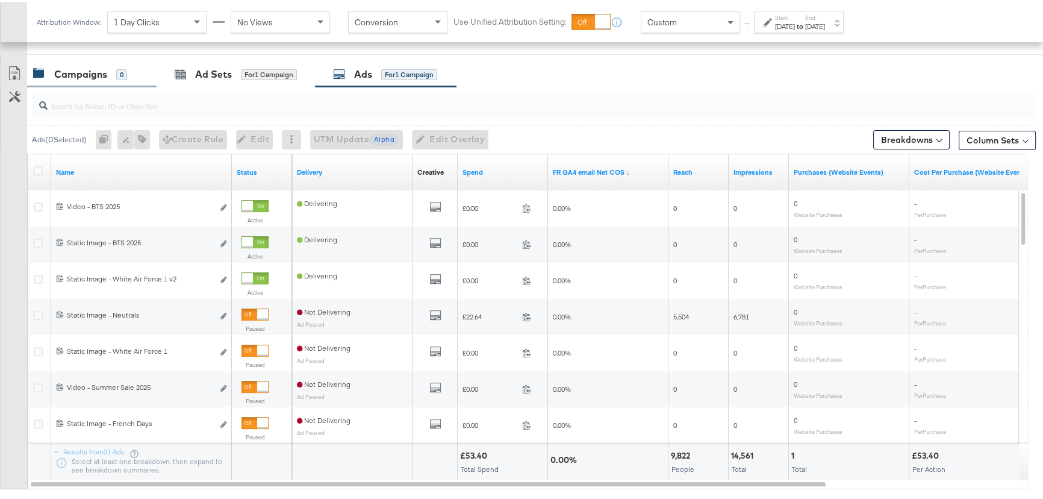
click at [86, 78] on div "Campaigns" at bounding box center [80, 73] width 53 height 14
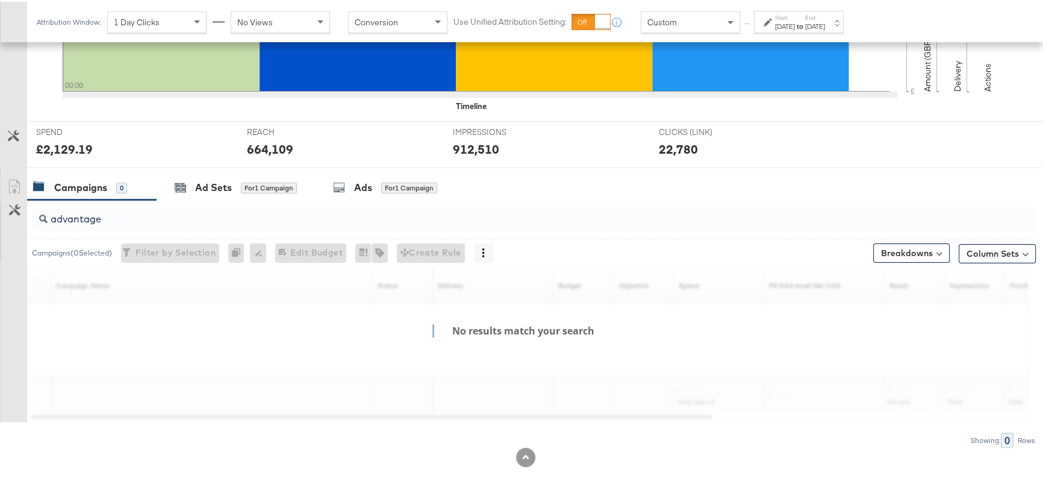
scroll to position [378, 0]
click at [626, 186] on div "Campaigns 0 Ad Sets for 1 Campaign Ads for 1 Campaign" at bounding box center [539, 187] width 1024 height 26
click at [112, 216] on input "advantage" at bounding box center [496, 213] width 897 height 23
drag, startPoint x: 114, startPoint y: 220, endPoint x: 0, endPoint y: 218, distance: 114.5
click at [0, 218] on div "advantage Campaigns ( 0 Selected) Filter by Selection Filter 0 campaigns 0 Rena…" at bounding box center [518, 323] width 1036 height 248
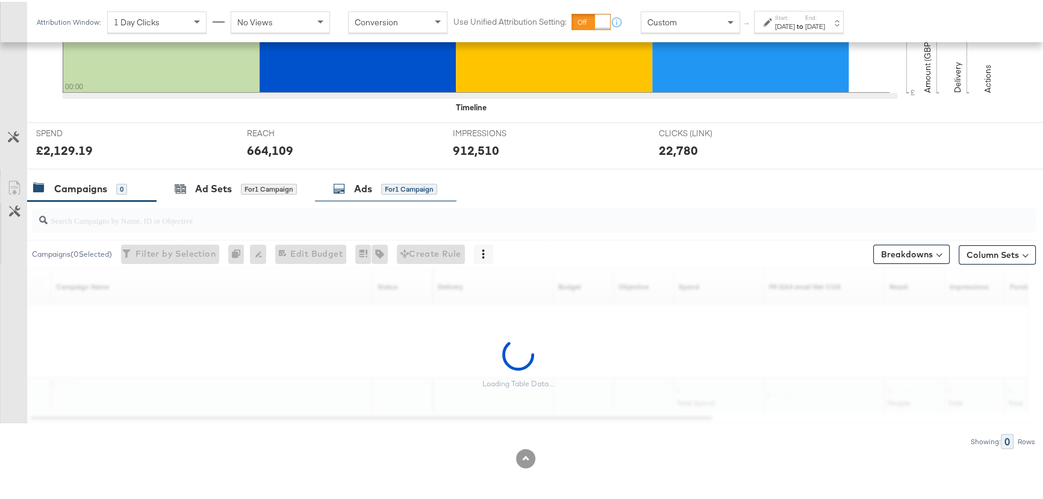
click at [368, 184] on div "Ads" at bounding box center [363, 187] width 18 height 14
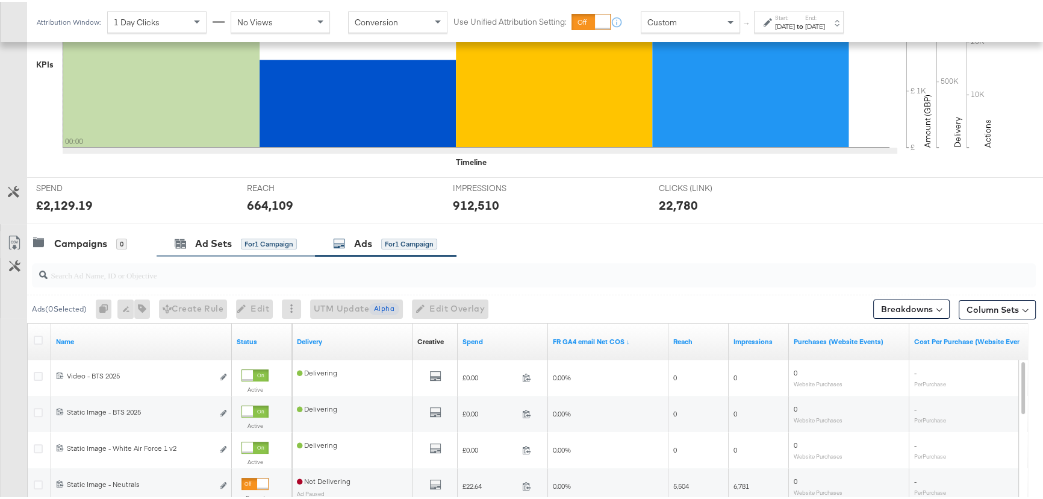
click at [205, 233] on div "Ad Sets for 1 Campaign" at bounding box center [236, 242] width 158 height 26
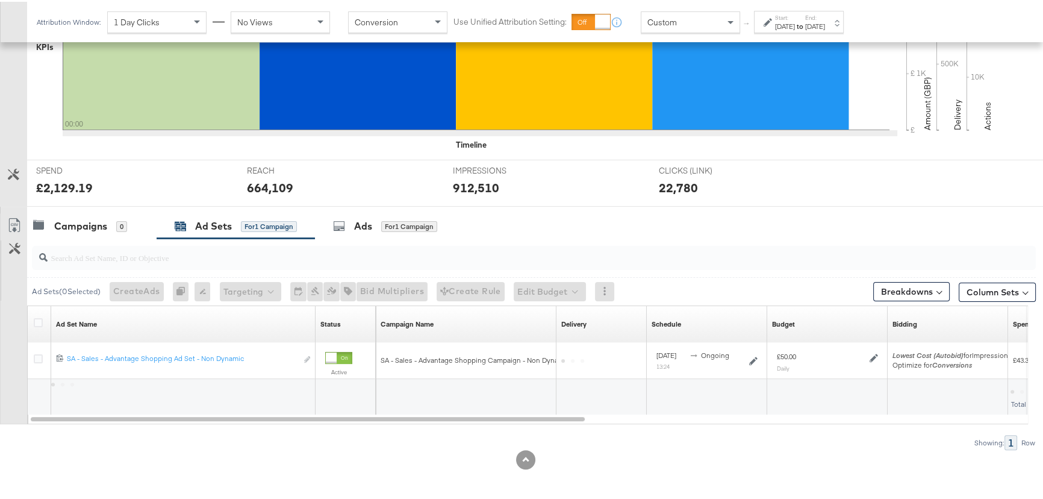
scroll to position [342, 0]
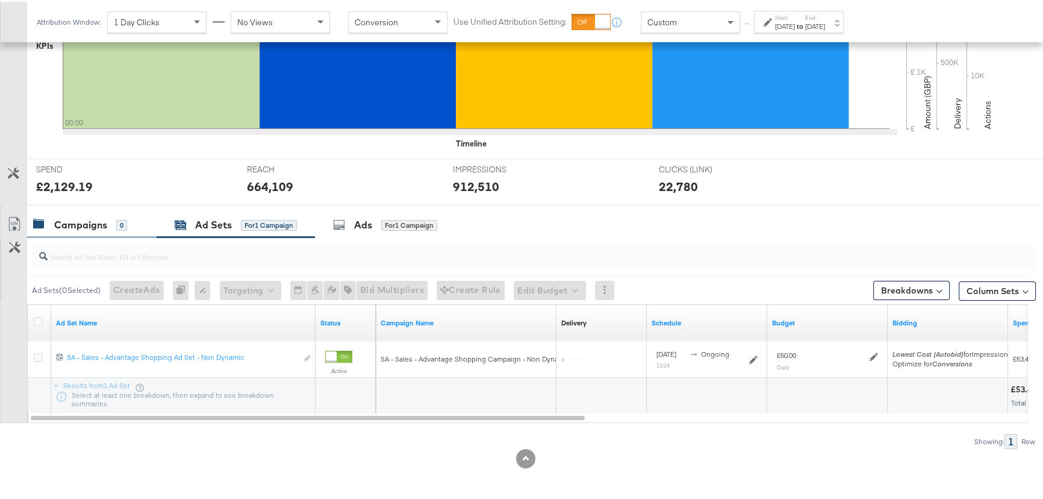
click at [72, 217] on div "Campaigns" at bounding box center [80, 223] width 53 height 14
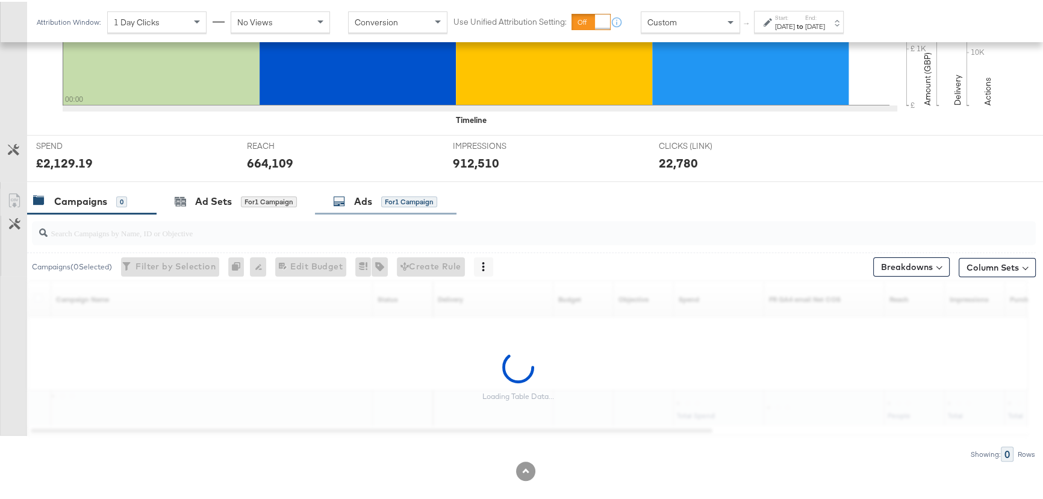
scroll to position [378, 0]
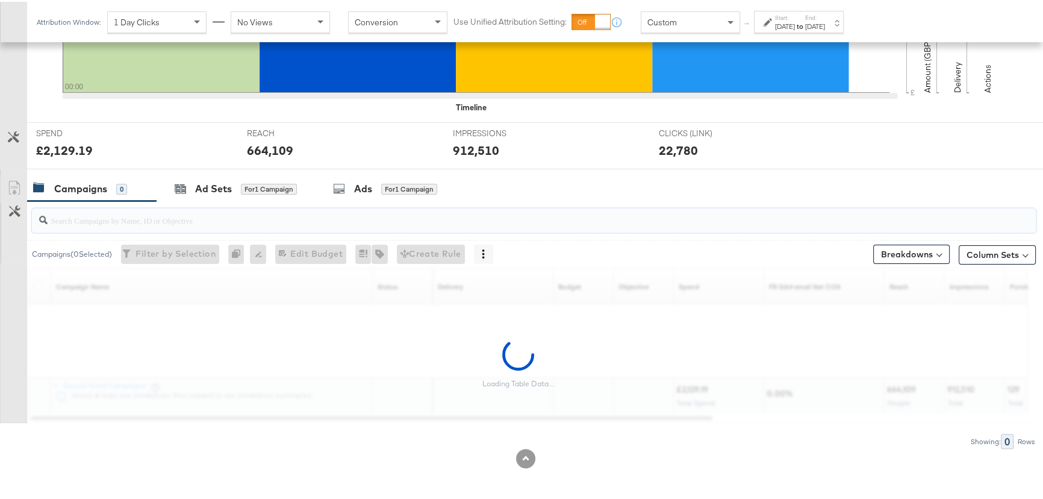
click at [114, 220] on input "search" at bounding box center [496, 213] width 897 height 23
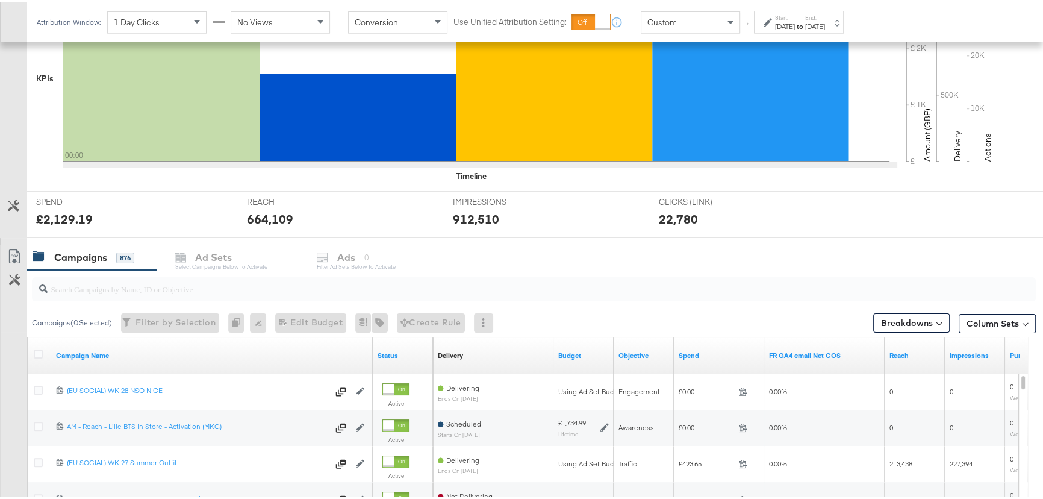
scroll to position [328, 0]
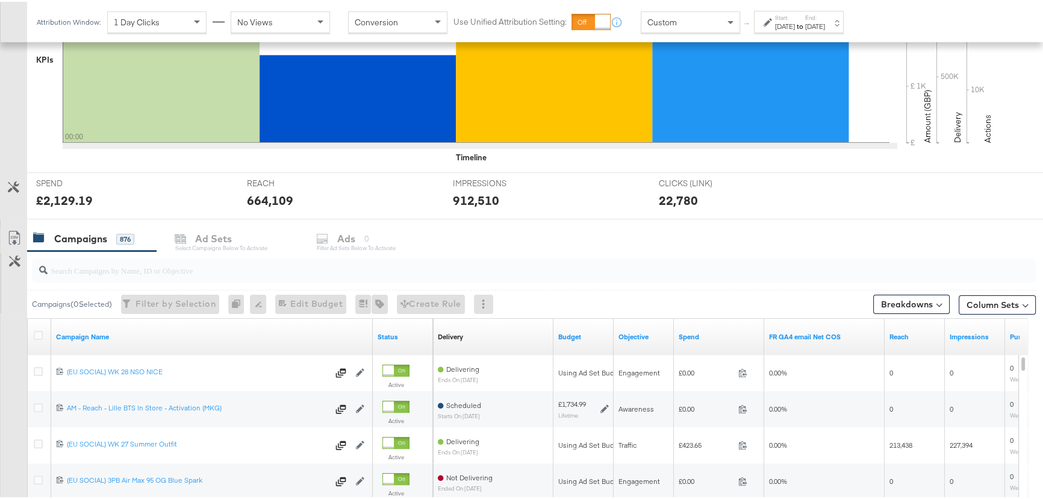
click at [124, 270] on input "search" at bounding box center [496, 263] width 897 height 23
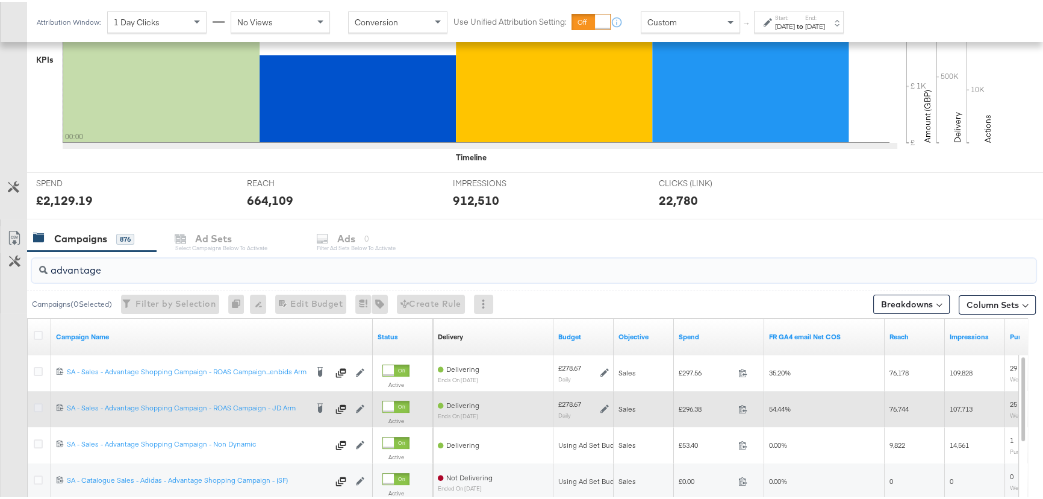
type input "advantage"
click at [37, 403] on icon at bounding box center [38, 405] width 9 height 9
click at [0, 0] on input "checkbox" at bounding box center [0, 0] width 0 height 0
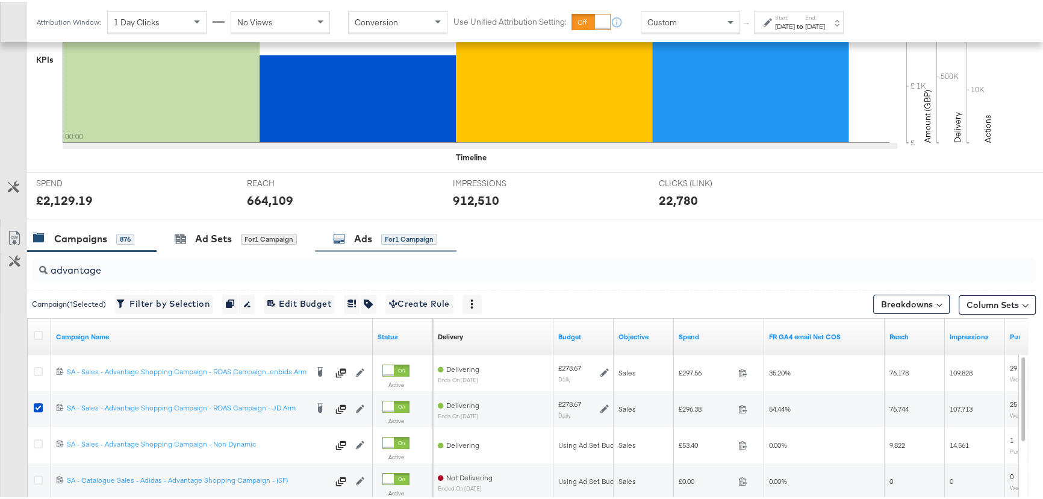
click at [360, 234] on div "Ads" at bounding box center [363, 237] width 18 height 14
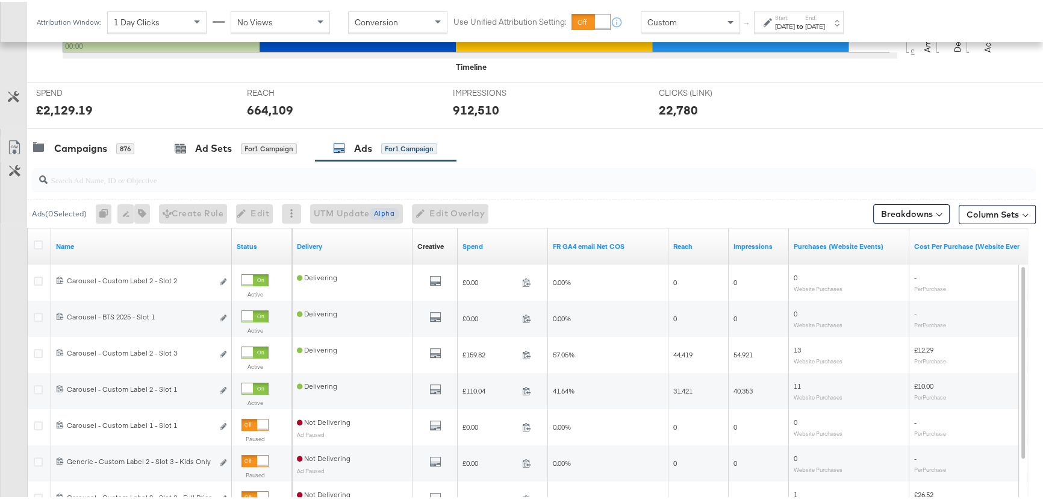
scroll to position [438, 0]
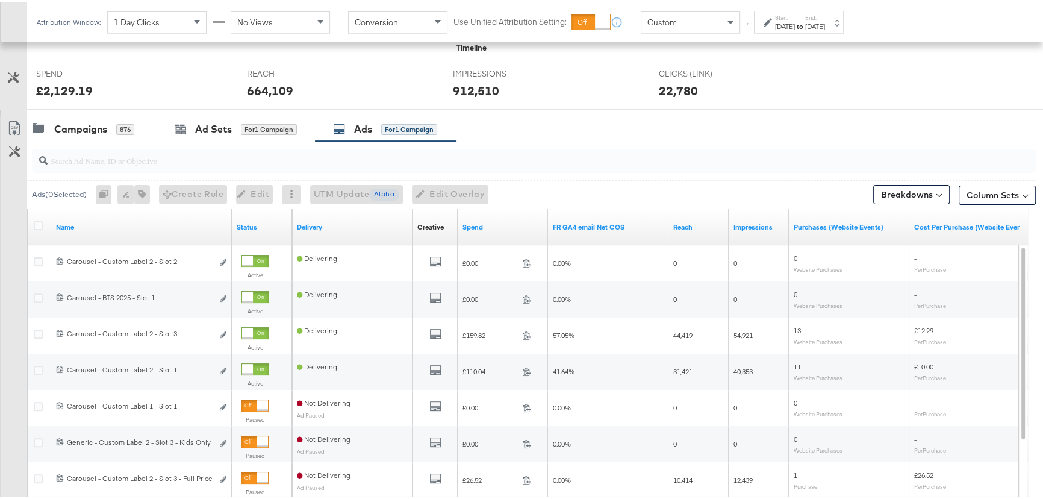
click at [805, 20] on strong "to" at bounding box center [800, 24] width 10 height 9
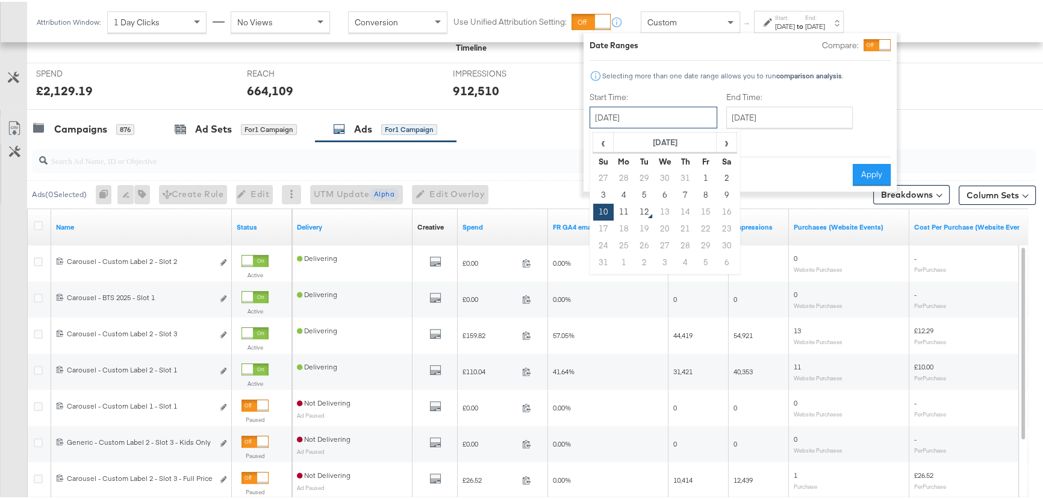
click at [659, 105] on input "[DATE]" at bounding box center [654, 116] width 128 height 22
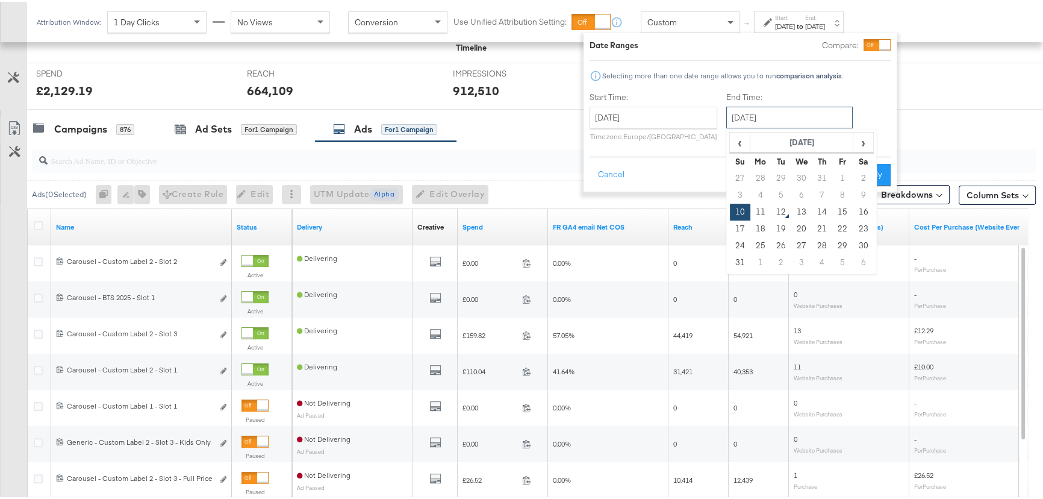
click at [768, 116] on input "[DATE]" at bounding box center [789, 116] width 126 height 22
click at [757, 211] on td "11" at bounding box center [760, 210] width 20 height 17
type input "[DATE]"
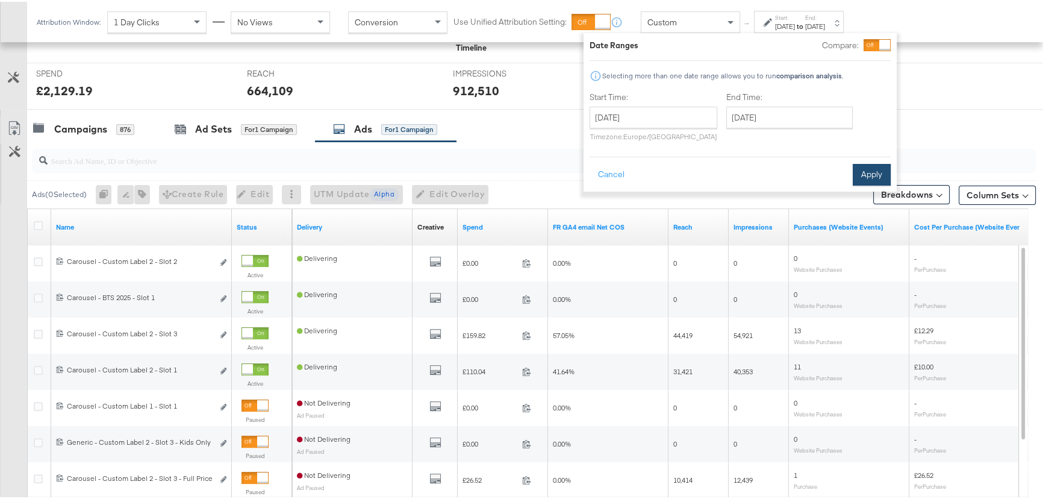
click at [868, 175] on button "Apply" at bounding box center [872, 173] width 38 height 22
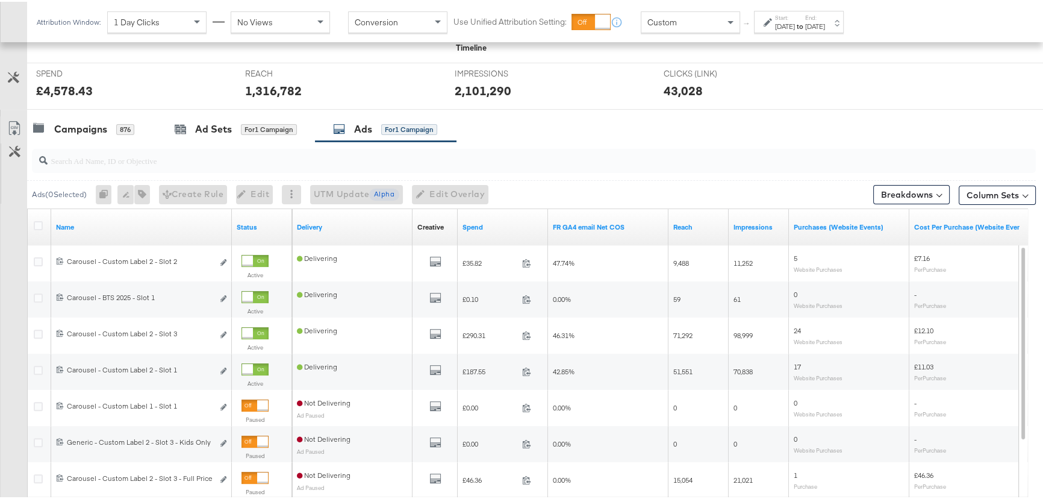
click at [795, 17] on label "Start:" at bounding box center [785, 16] width 20 height 8
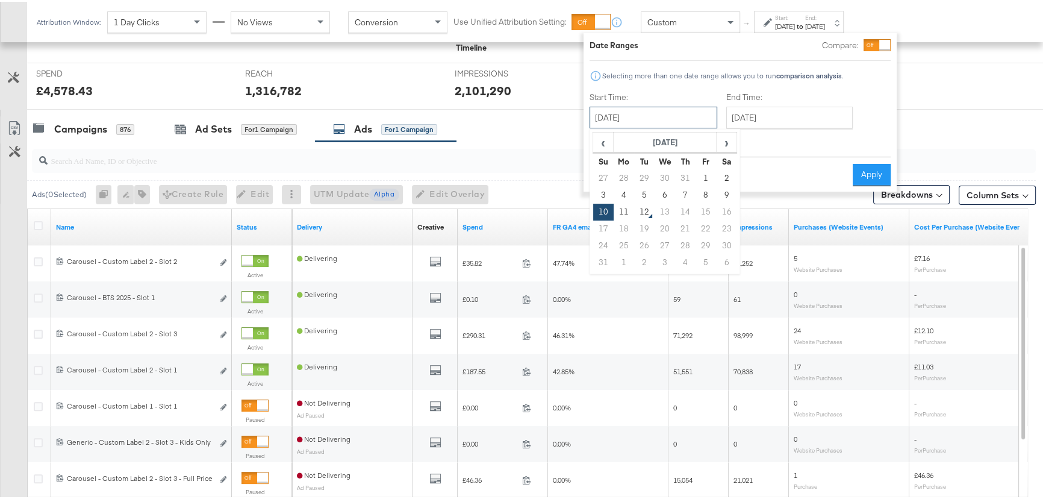
click at [693, 110] on input "[DATE]" at bounding box center [654, 116] width 128 height 22
click at [764, 114] on input "[DATE]" at bounding box center [789, 116] width 126 height 22
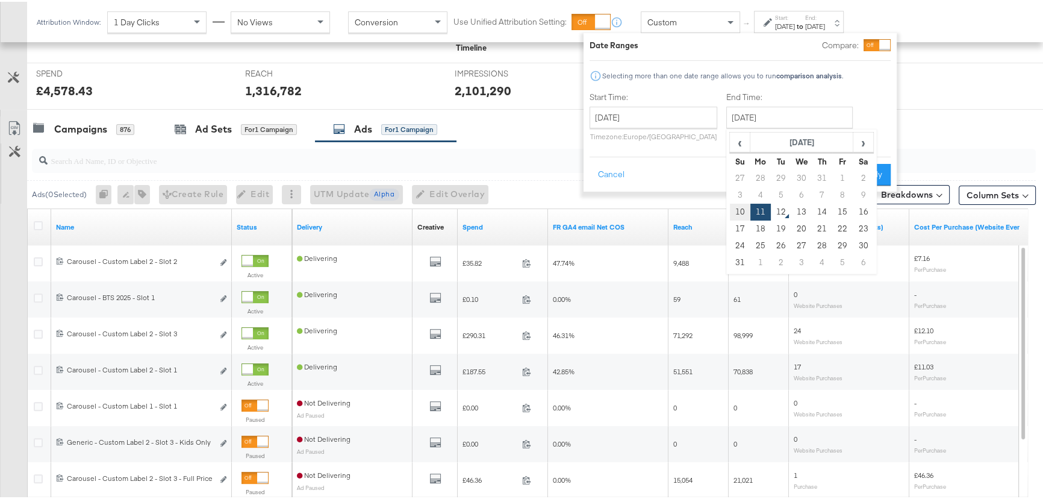
click at [741, 208] on td "10" at bounding box center [740, 210] width 20 height 17
type input "[DATE]"
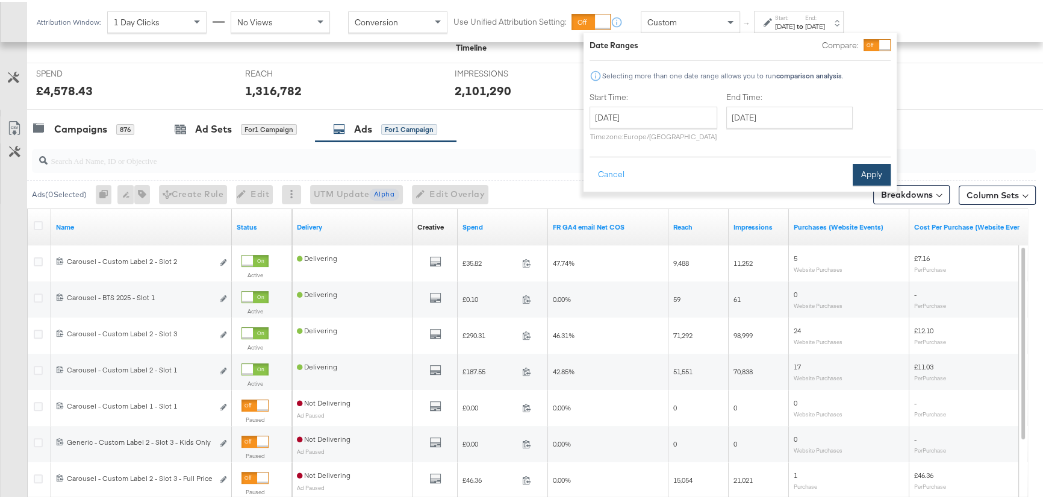
click at [860, 175] on button "Apply" at bounding box center [872, 173] width 38 height 22
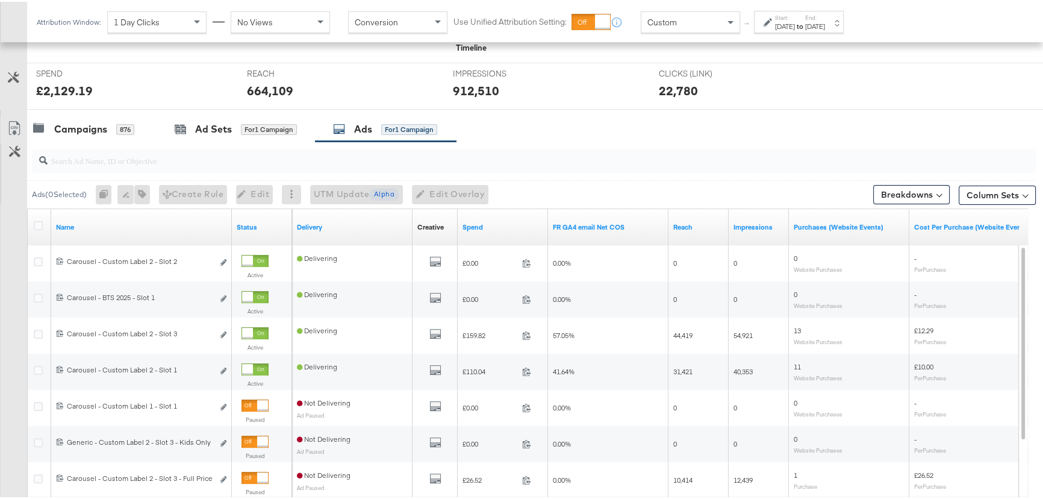
click at [795, 25] on div "[DATE]" at bounding box center [785, 25] width 20 height 10
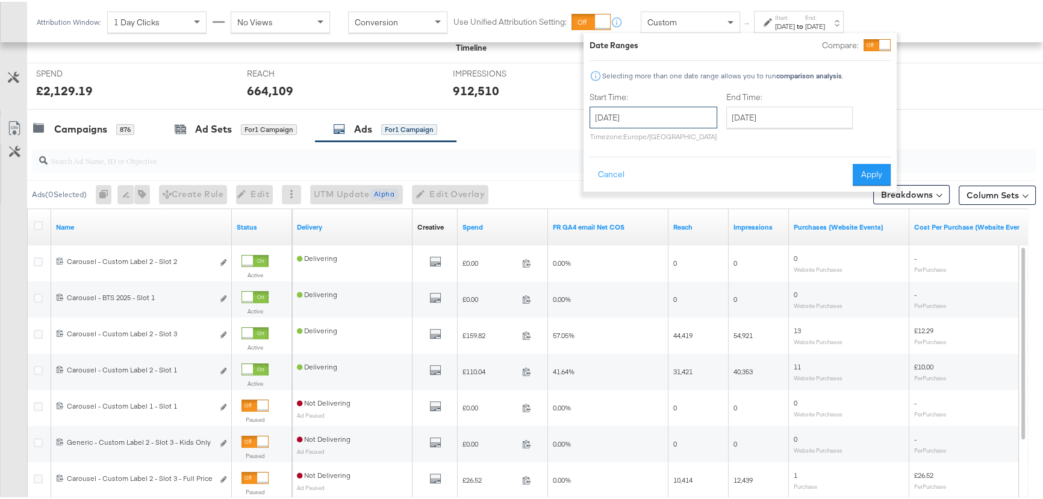
click at [697, 114] on input "[DATE]" at bounding box center [654, 116] width 128 height 22
click at [623, 209] on td "11" at bounding box center [624, 210] width 20 height 17
type input "[DATE]"
click at [867, 163] on button "Apply" at bounding box center [872, 173] width 38 height 22
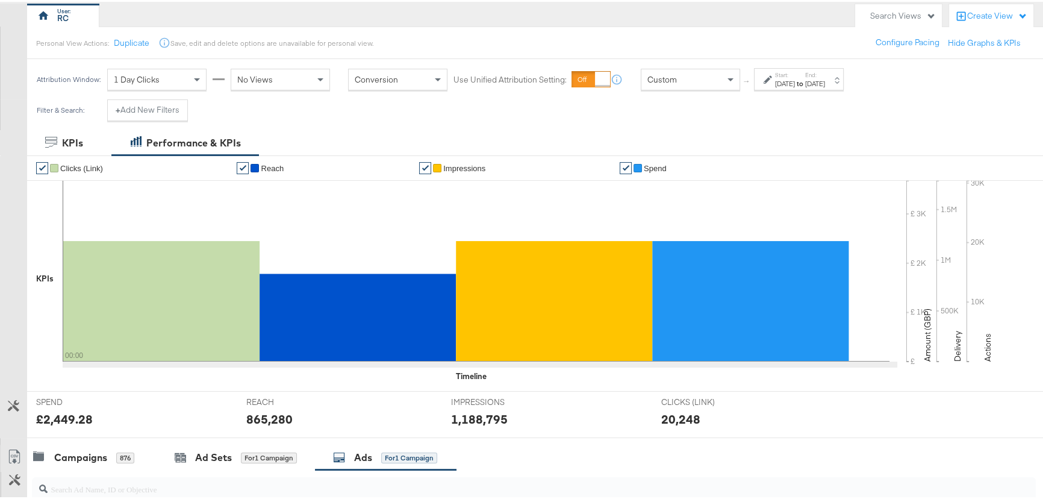
scroll to position [109, 0]
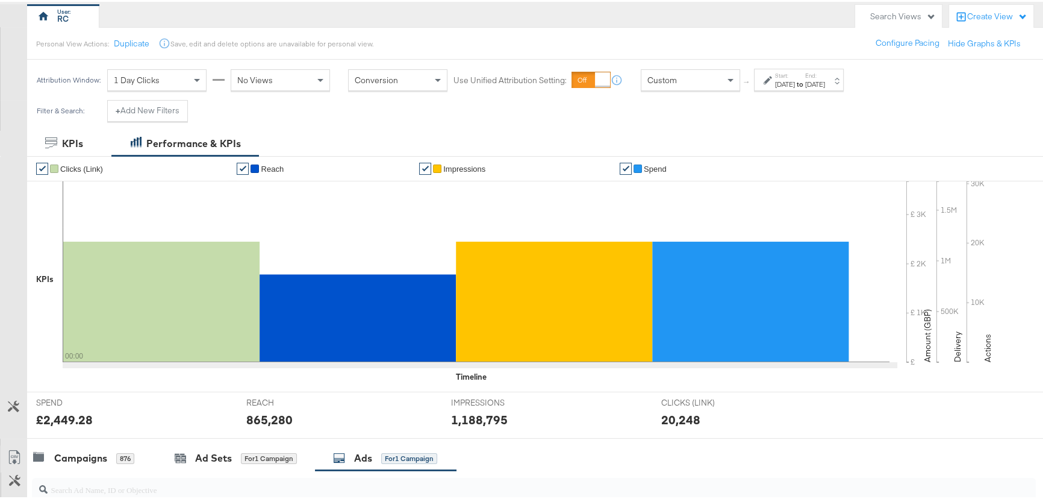
click at [795, 72] on label "Start:" at bounding box center [785, 74] width 20 height 8
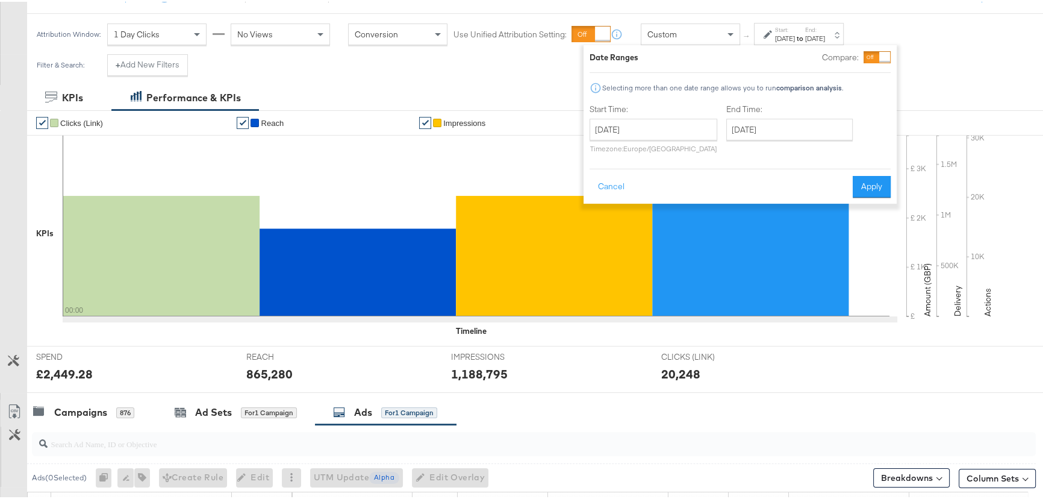
scroll to position [219, 0]
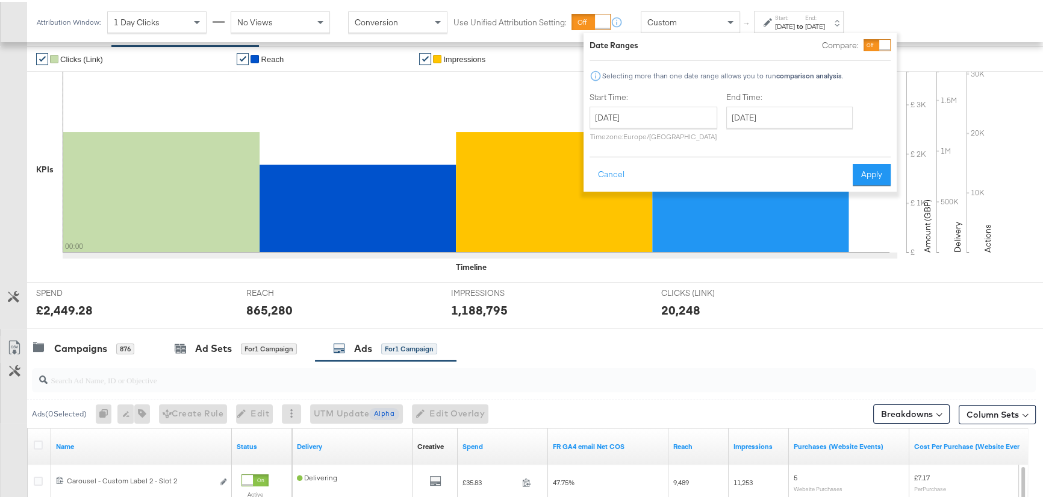
click at [81, 371] on input "search" at bounding box center [496, 372] width 897 height 23
click at [113, 341] on div "Campaigns 876" at bounding box center [83, 347] width 101 height 14
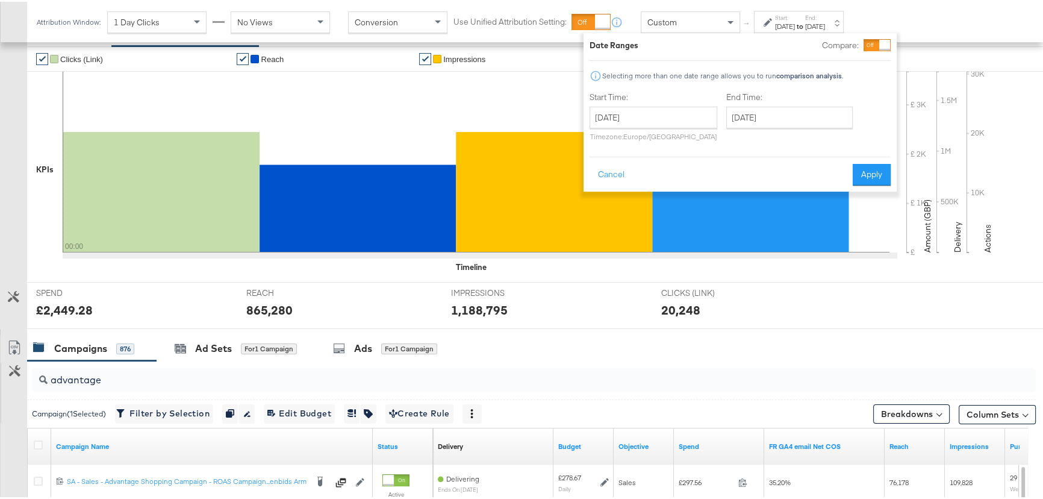
scroll to position [383, 0]
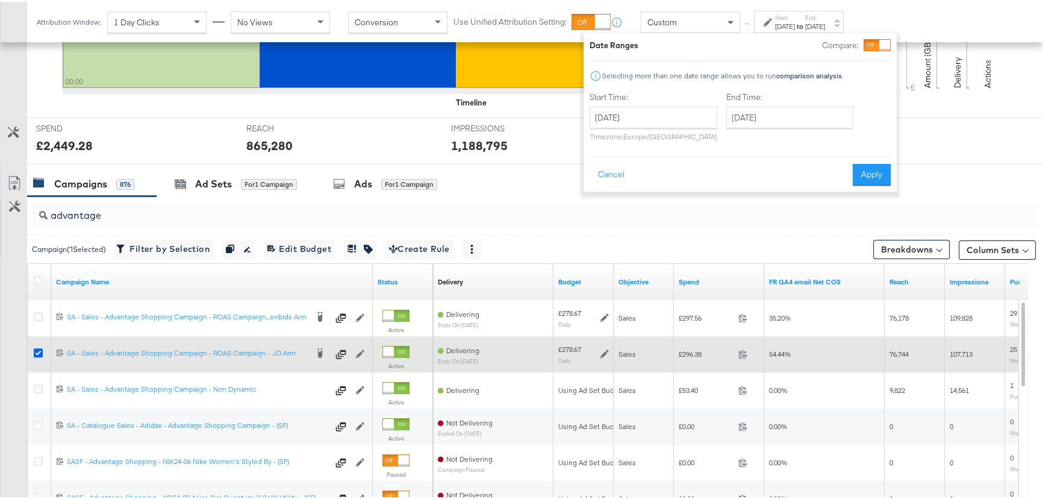
click at [40, 350] on icon at bounding box center [38, 350] width 9 height 9
click at [0, 0] on input "checkbox" at bounding box center [0, 0] width 0 height 0
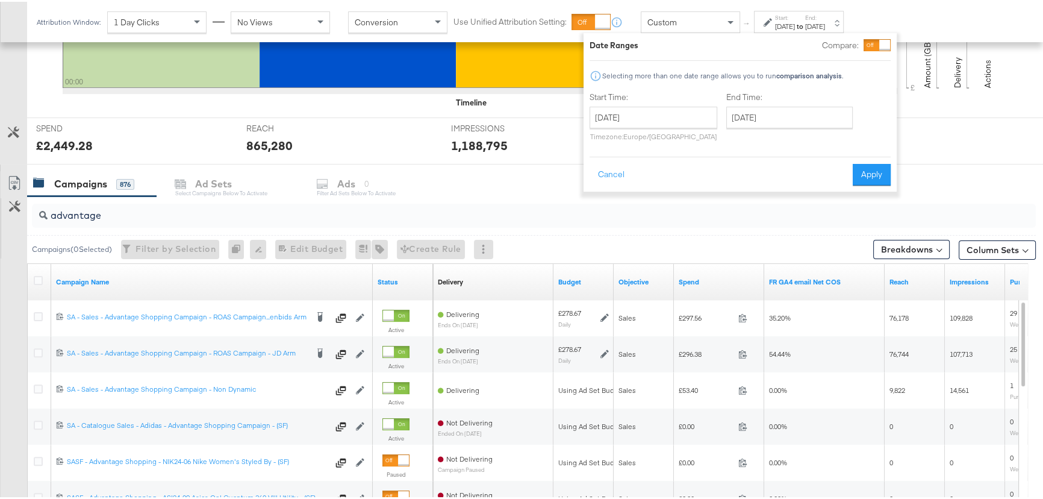
click at [79, 217] on input "advantage" at bounding box center [496, 208] width 897 height 23
type input "a"
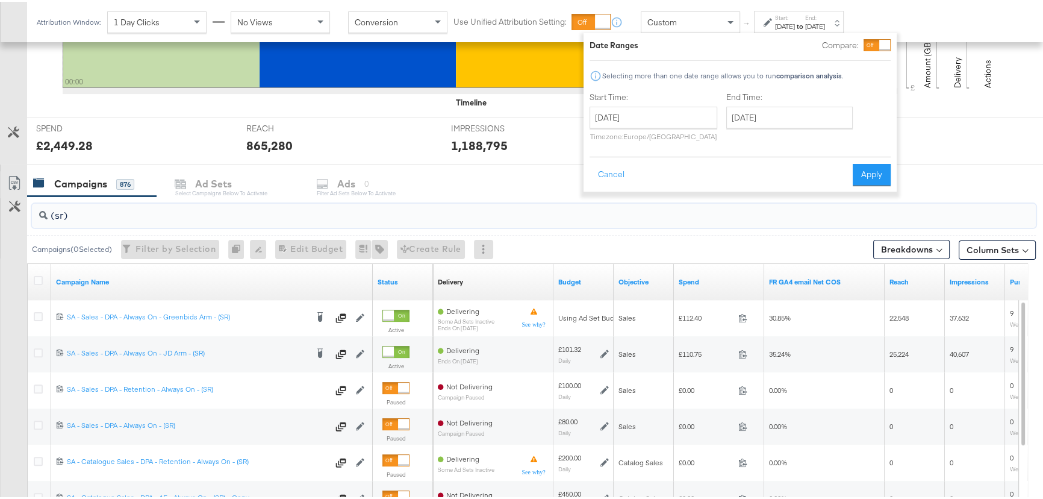
type input "(sr)"
click at [704, 119] on input "[DATE]" at bounding box center [654, 116] width 128 height 22
click at [602, 208] on td "10" at bounding box center [603, 210] width 20 height 17
type input "[DATE]"
click at [756, 116] on input "[DATE]" at bounding box center [789, 116] width 126 height 22
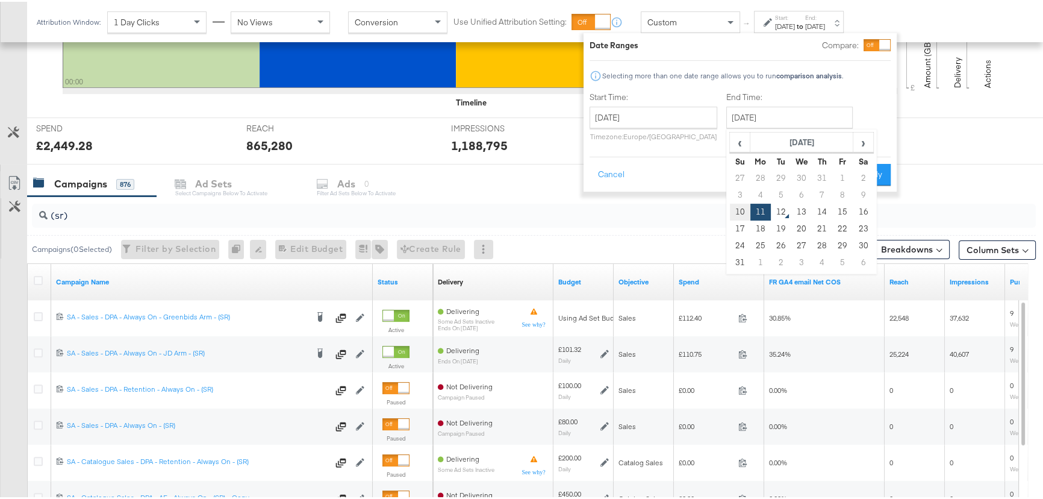
click at [742, 211] on td "10" at bounding box center [740, 210] width 20 height 17
type input "[DATE]"
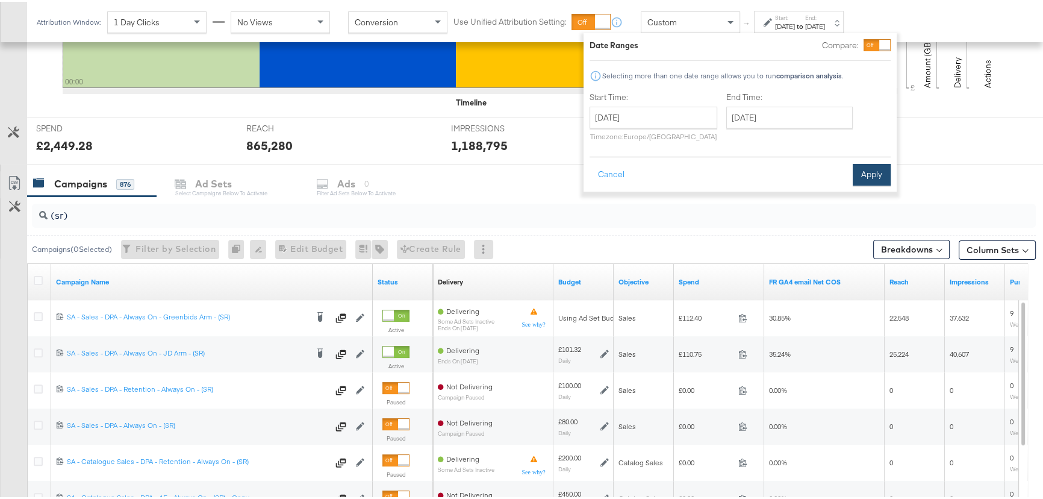
click at [868, 170] on button "Apply" at bounding box center [872, 173] width 38 height 22
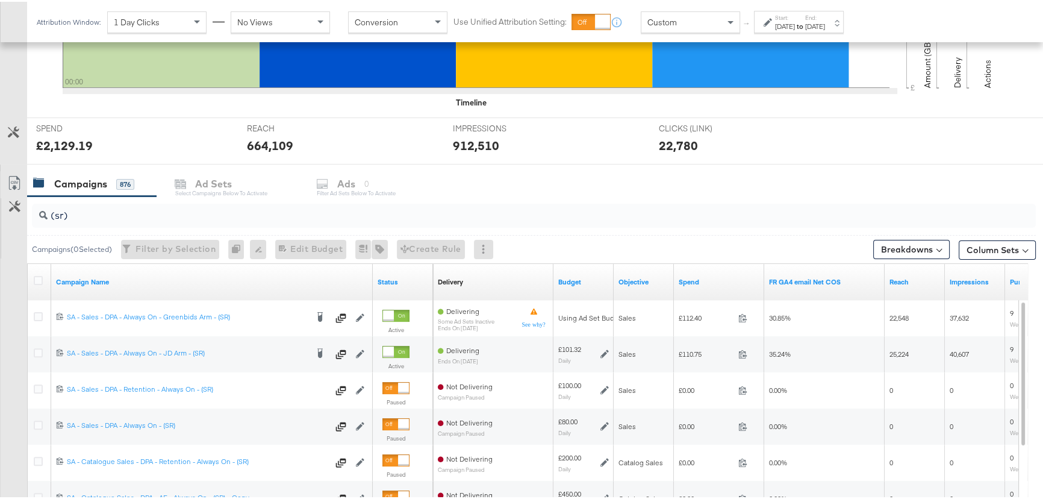
click at [825, 16] on label "End:" at bounding box center [815, 16] width 20 height 8
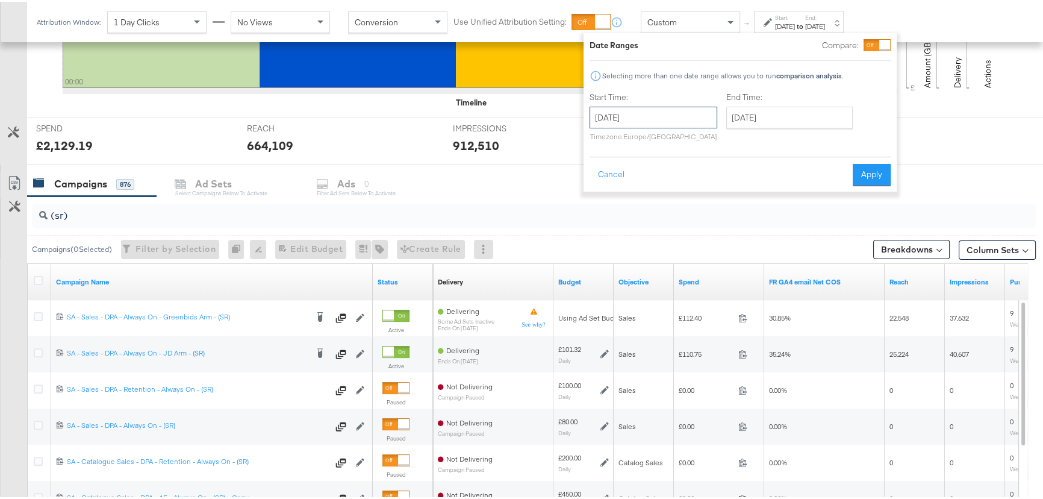
click at [700, 115] on input "[DATE]" at bounding box center [654, 116] width 128 height 22
click at [626, 210] on td "11" at bounding box center [624, 210] width 20 height 17
type input "[DATE]"
click at [861, 175] on button "Apply" at bounding box center [872, 173] width 38 height 22
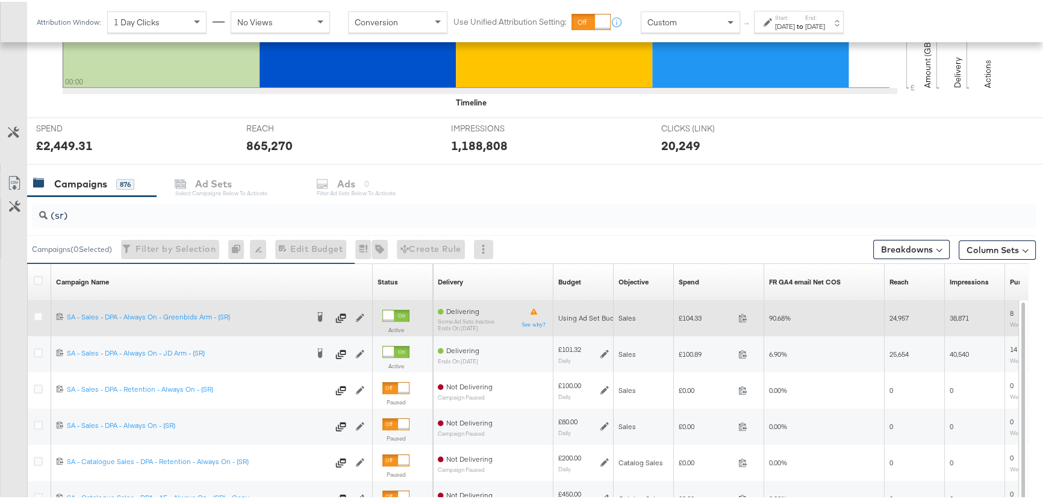
click at [31, 313] on div at bounding box center [40, 316] width 22 height 22
click at [37, 318] on label at bounding box center [38, 314] width 9 height 9
click at [0, 0] on input "checkbox" at bounding box center [0, 0] width 0 height 0
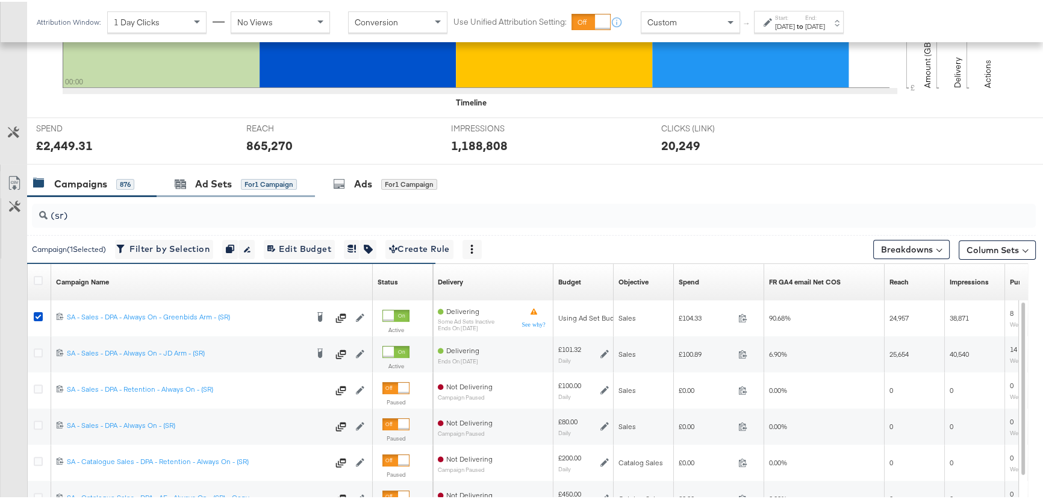
click at [200, 173] on div "Ad Sets for 1 Campaign" at bounding box center [236, 182] width 158 height 26
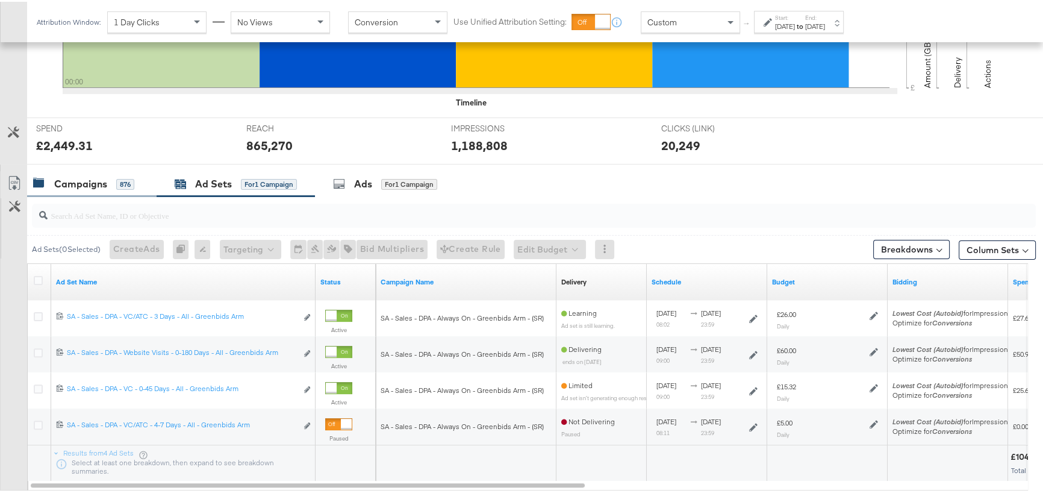
click at [72, 178] on div "Campaigns" at bounding box center [80, 182] width 53 height 14
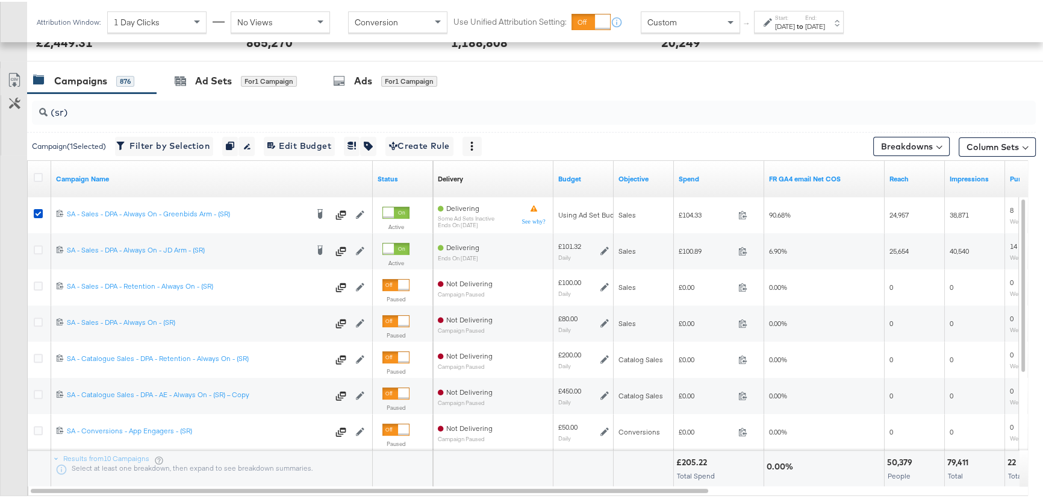
scroll to position [493, 0]
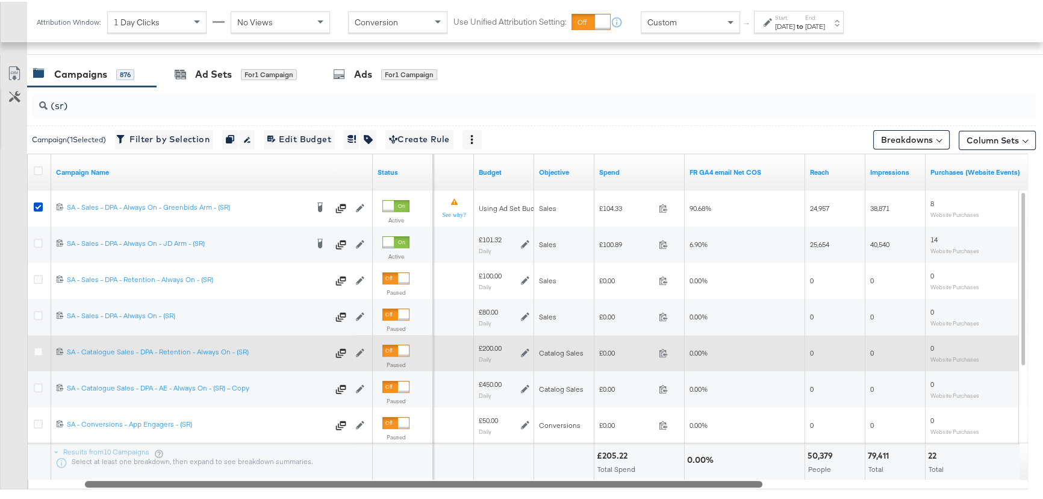
drag, startPoint x: 645, startPoint y: 479, endPoint x: 270, endPoint y: 334, distance: 401.5
click at [376, 483] on div at bounding box center [424, 481] width 678 height 10
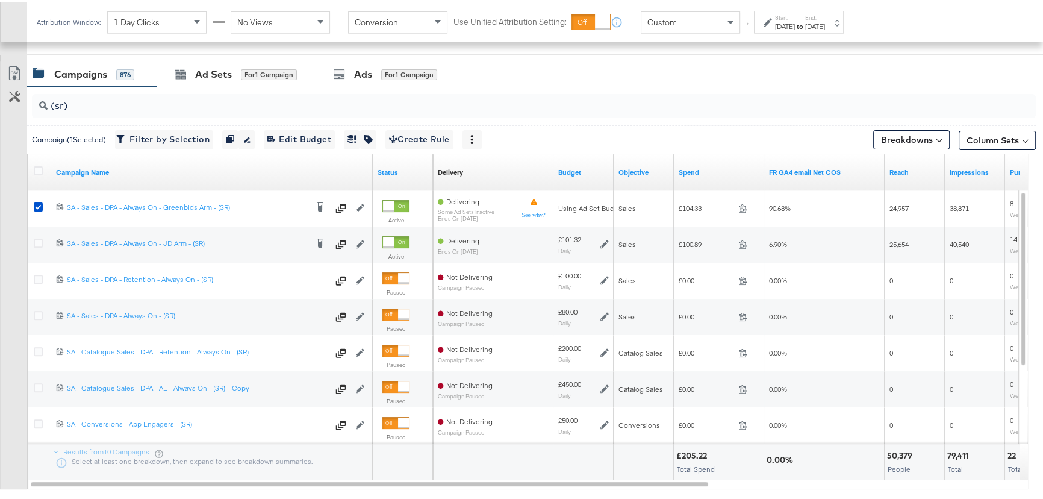
click at [237, 51] on div "REACH REACH 865,270" at bounding box center [339, 30] width 205 height 46
click at [229, 54] on div at bounding box center [525, 58] width 1051 height 10
click at [224, 64] on div "Ad Sets for 1 Campaign" at bounding box center [236, 73] width 158 height 26
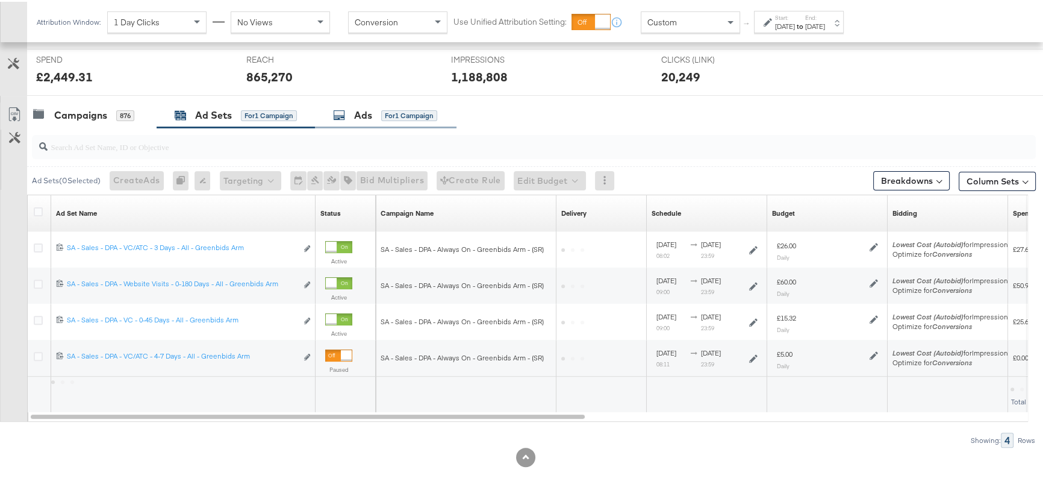
scroll to position [450, 0]
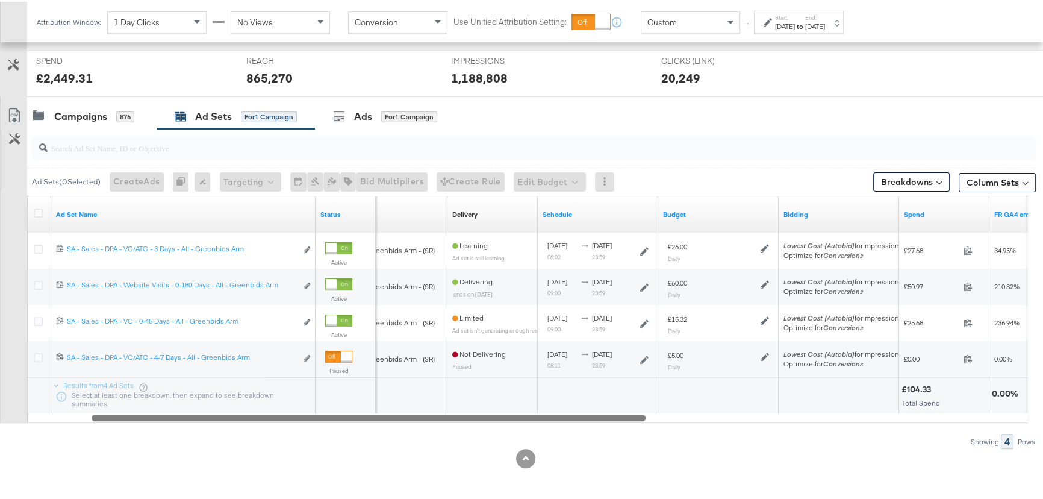
drag, startPoint x: 553, startPoint y: 415, endPoint x: 584, endPoint y: 410, distance: 30.5
click at [584, 410] on div at bounding box center [369, 415] width 554 height 10
click at [84, 113] on div "Campaigns" at bounding box center [80, 115] width 53 height 14
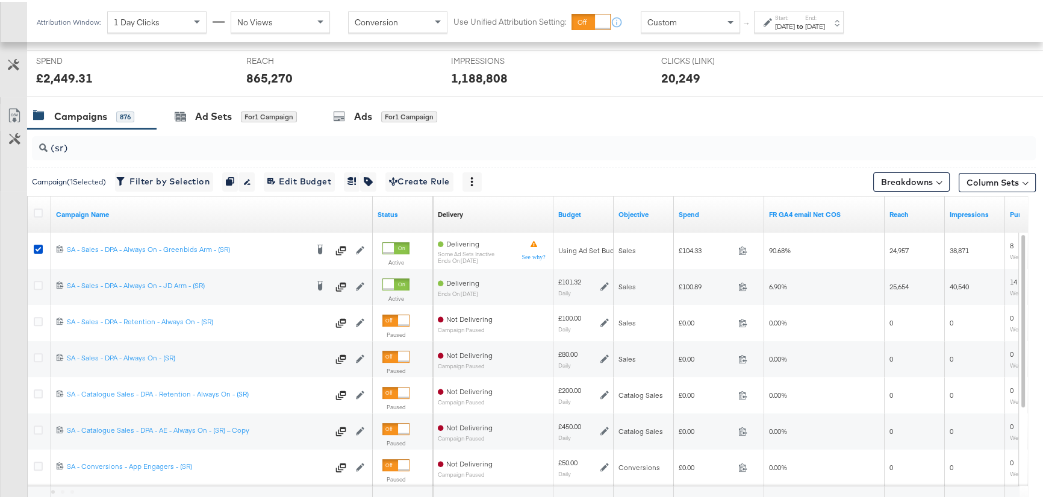
scroll to position [493, 0]
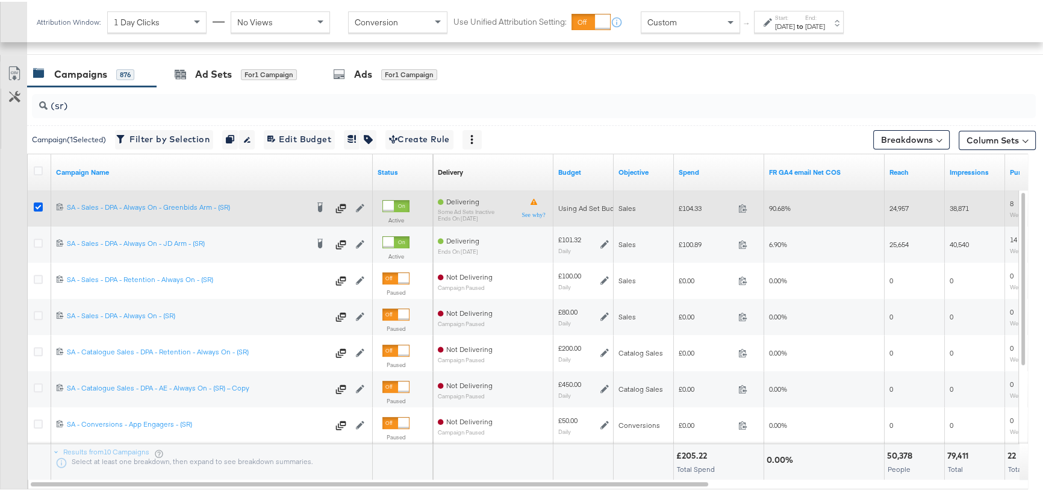
click at [36, 205] on icon at bounding box center [38, 205] width 9 height 9
click at [0, 0] on input "checkbox" at bounding box center [0, 0] width 0 height 0
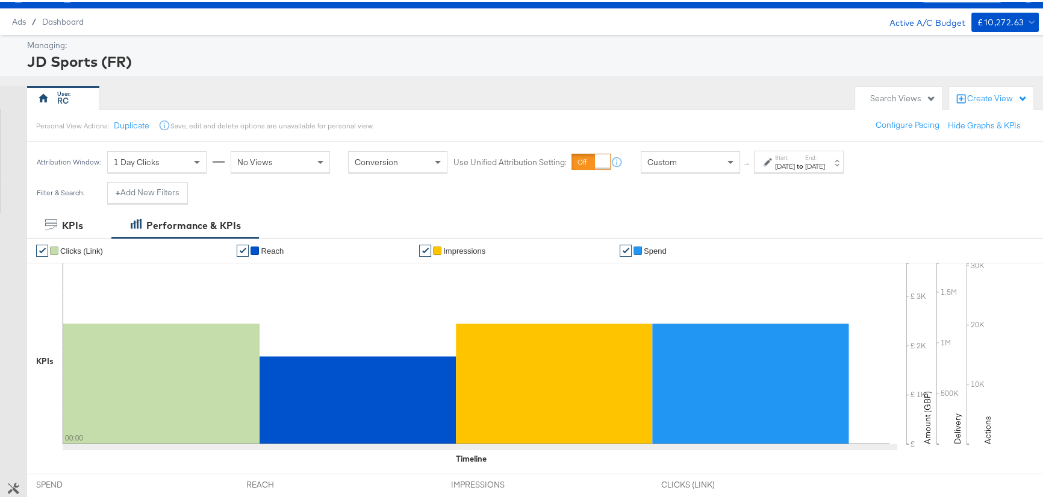
scroll to position [0, 0]
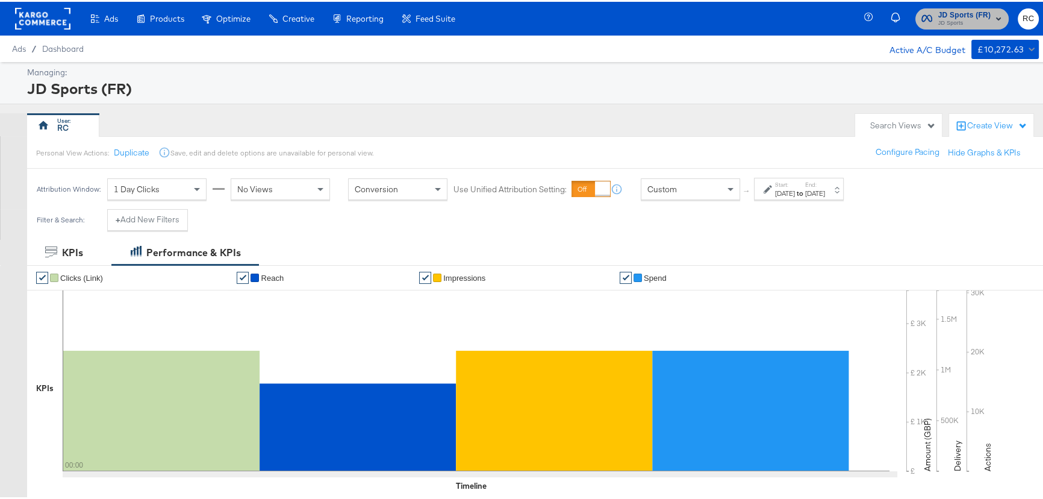
click at [966, 24] on span "JD Sports" at bounding box center [964, 22] width 53 height 10
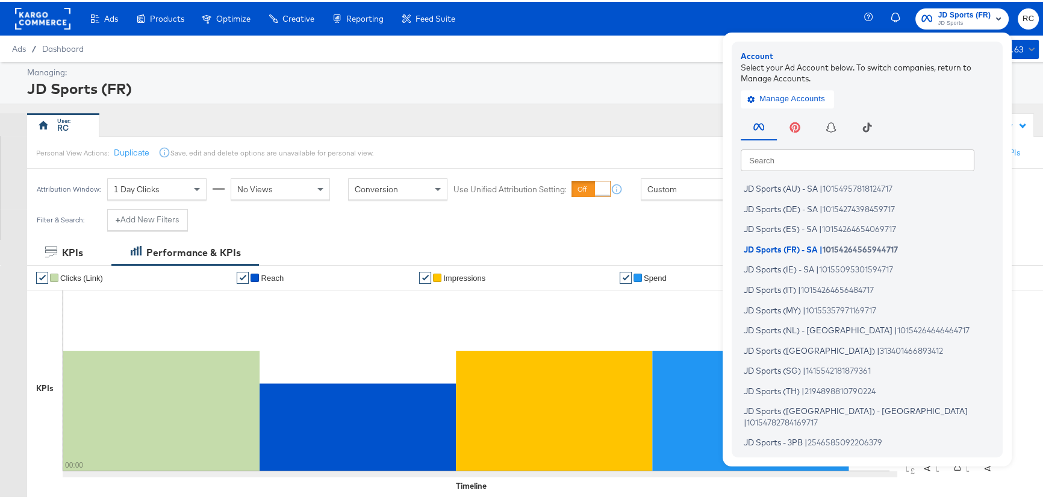
click at [779, 160] on input "text" at bounding box center [858, 158] width 234 height 22
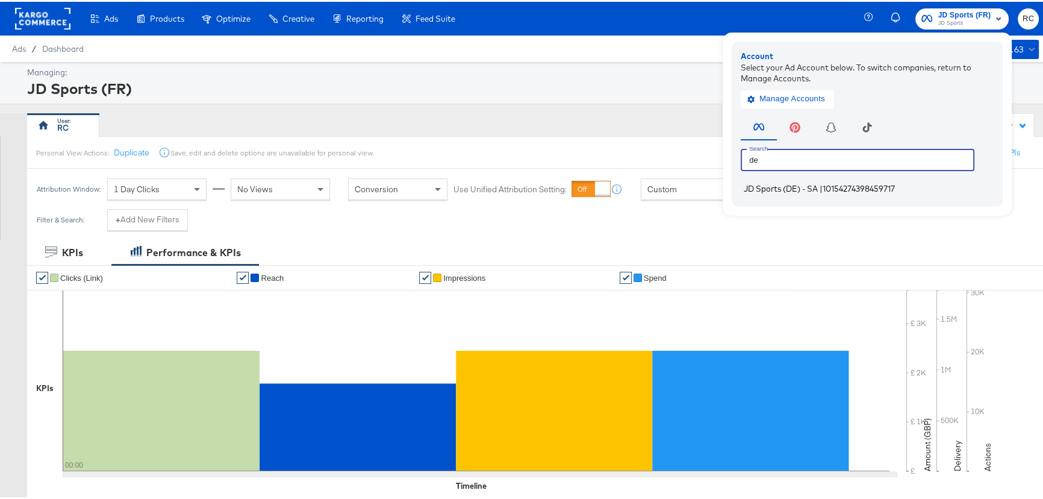
type input "de"
click at [798, 191] on span "JD Sports (DE) - SA" at bounding box center [781, 187] width 74 height 10
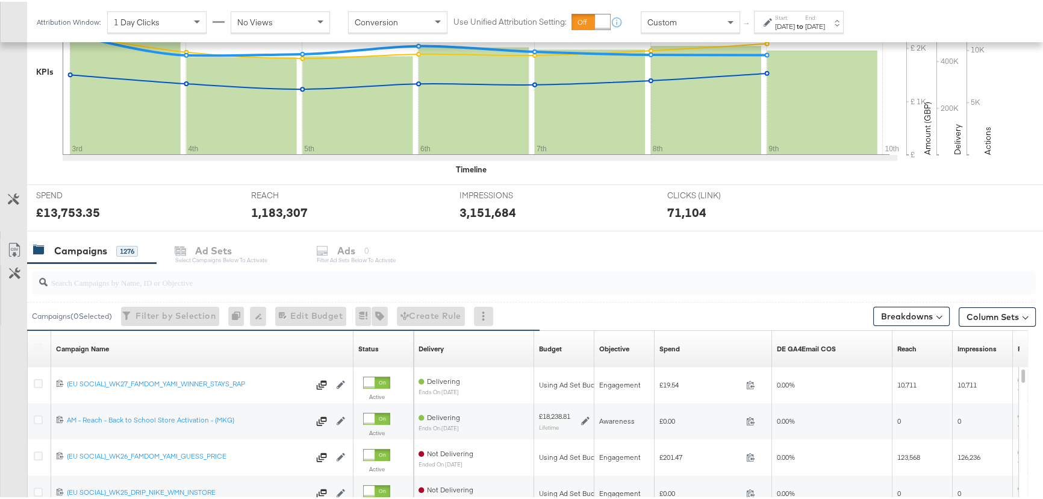
scroll to position [383, 0]
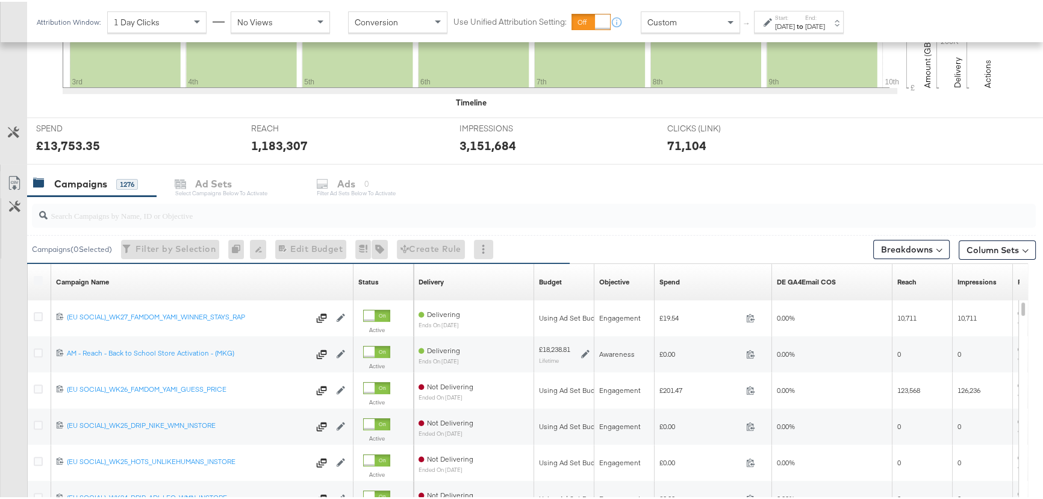
click at [161, 207] on input "search" at bounding box center [496, 208] width 897 height 23
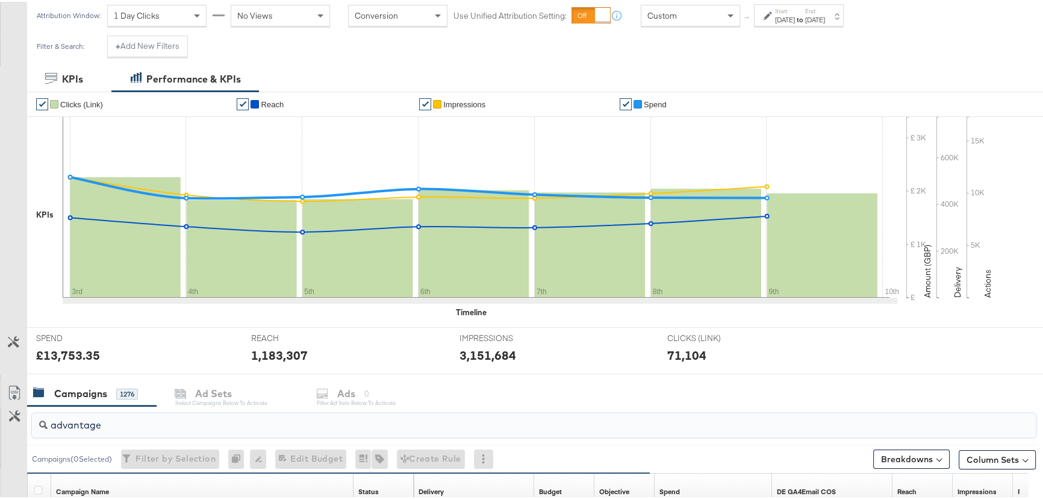
scroll to position [109, 0]
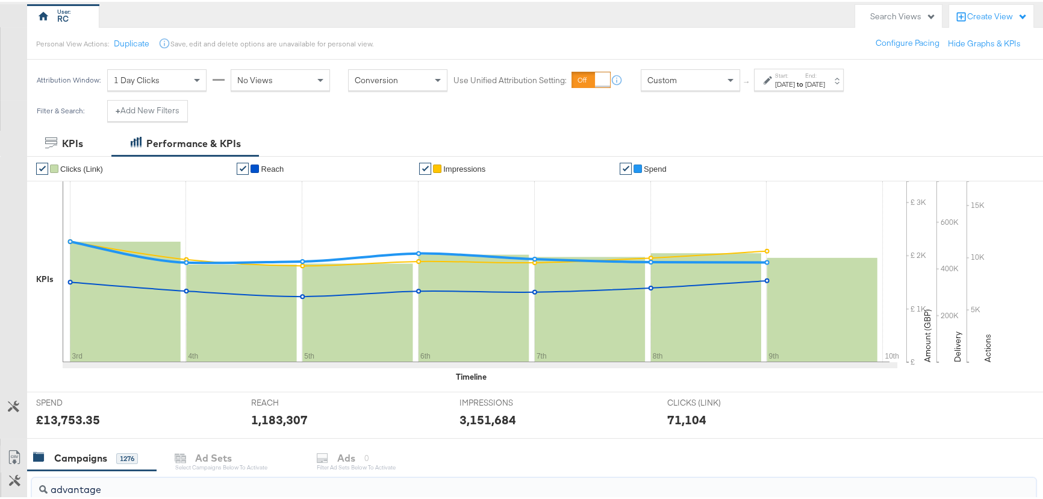
type input "advantage"
click at [788, 76] on div "Start: [DATE]" at bounding box center [785, 78] width 20 height 17
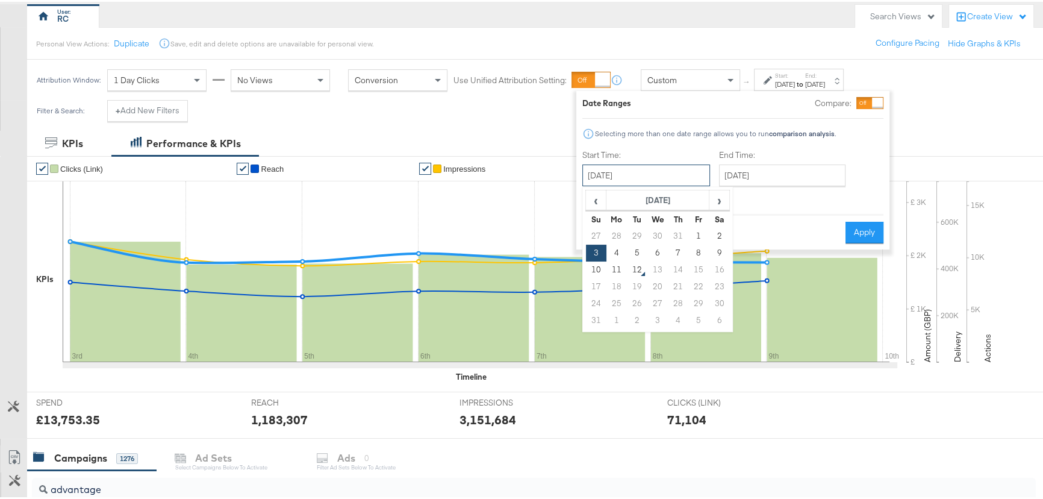
click at [639, 173] on input "[DATE]" at bounding box center [646, 174] width 128 height 22
click at [590, 266] on td "10" at bounding box center [596, 268] width 20 height 17
type input "[DATE]"
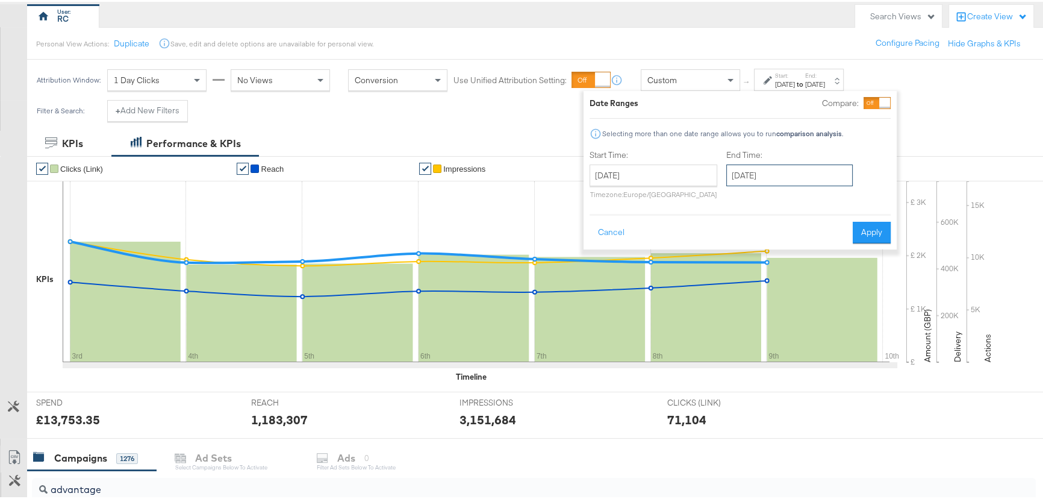
click at [776, 169] on input "[DATE]" at bounding box center [789, 174] width 126 height 22
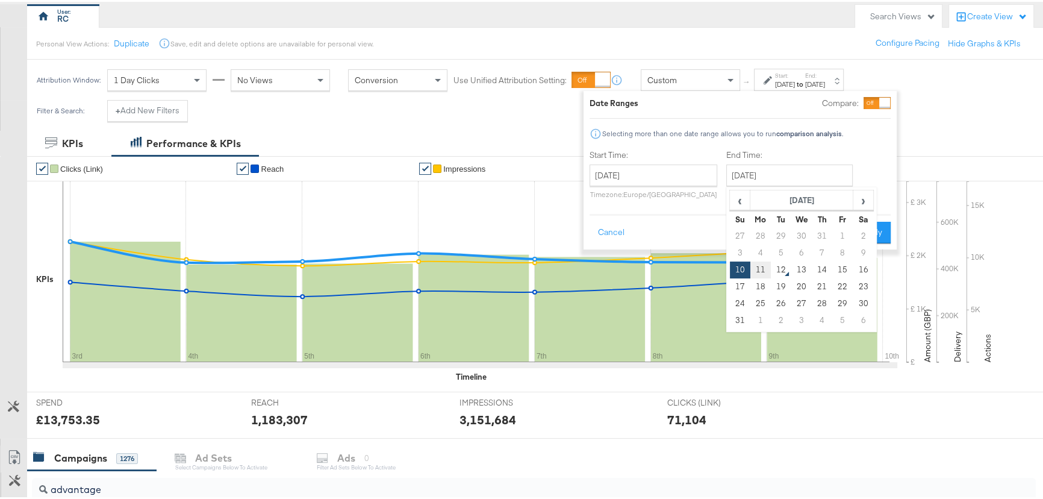
click at [762, 267] on td "11" at bounding box center [760, 268] width 20 height 17
type input "[DATE]"
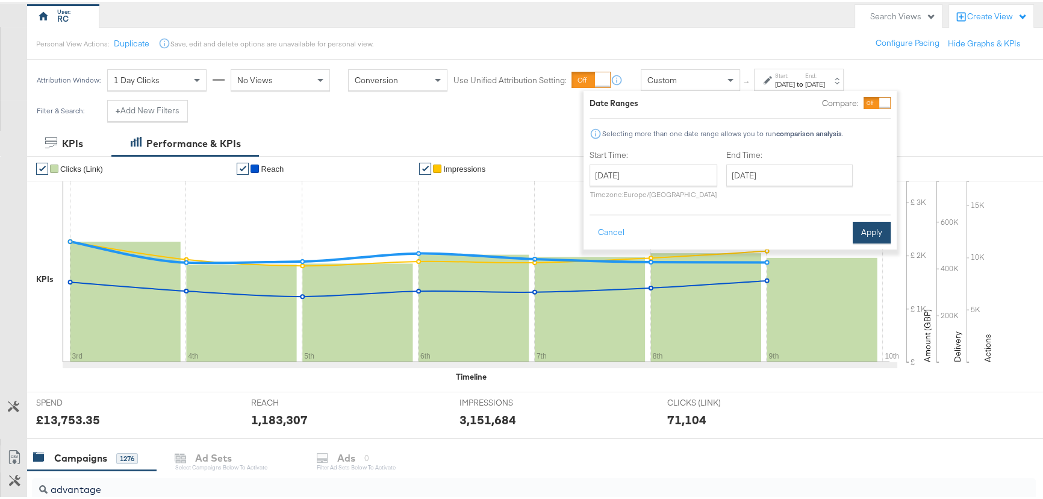
click at [874, 229] on button "Apply" at bounding box center [872, 231] width 38 height 22
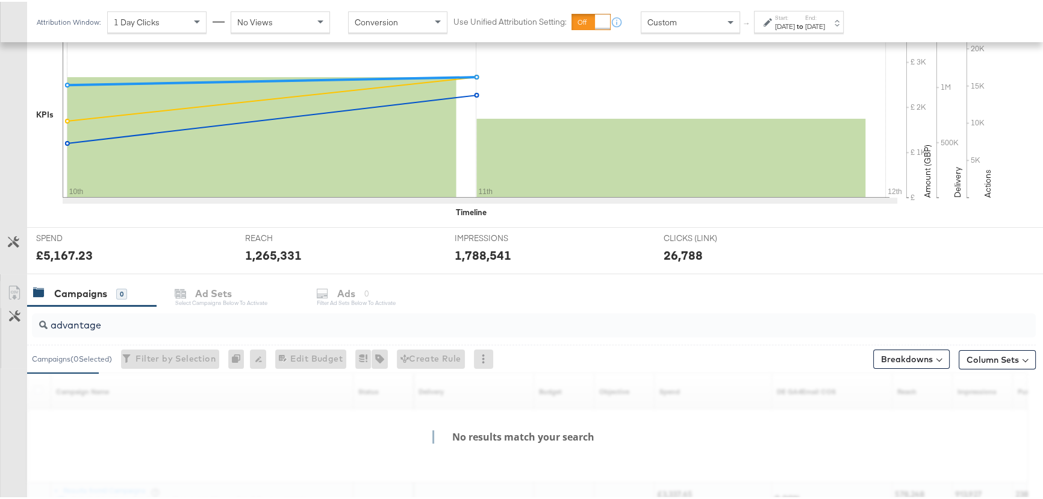
scroll to position [376, 0]
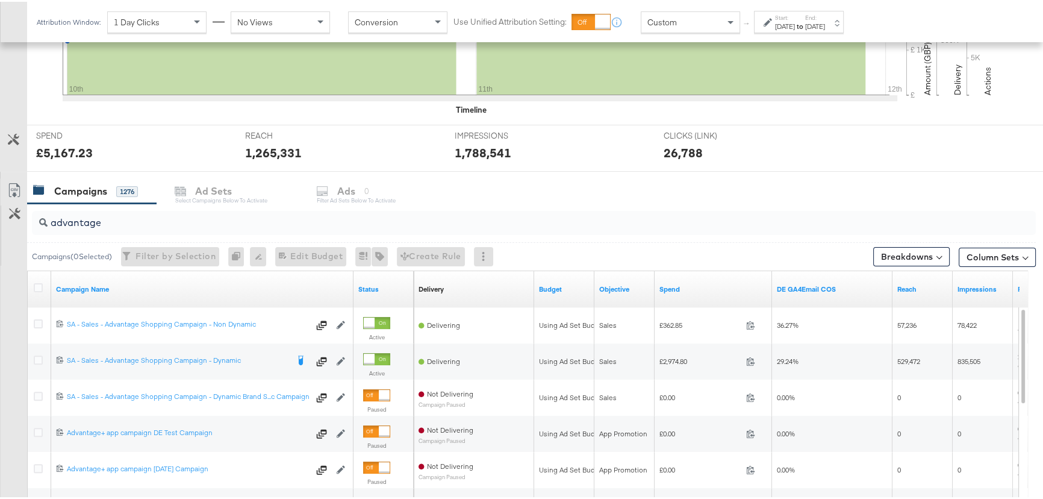
click at [795, 12] on label "Start:" at bounding box center [785, 16] width 20 height 8
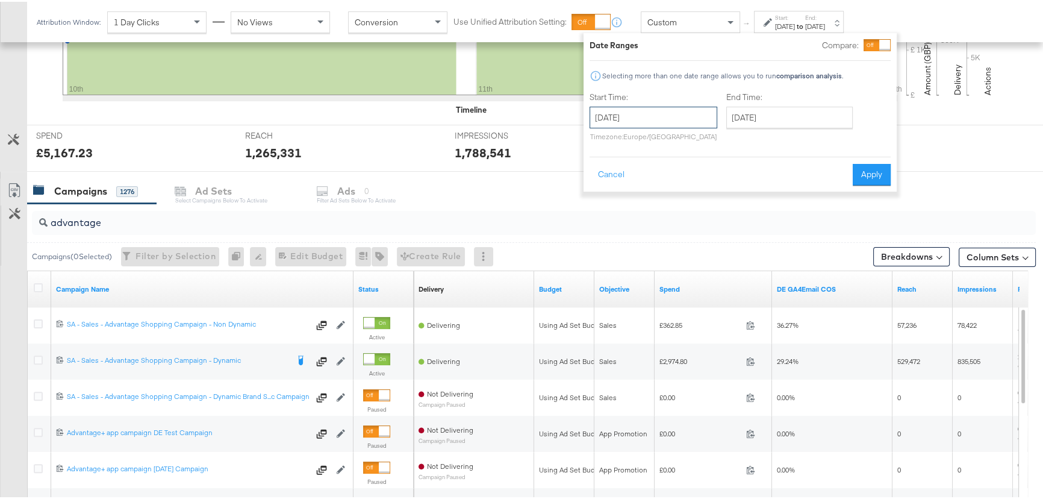
click at [673, 115] on input "[DATE]" at bounding box center [654, 116] width 128 height 22
click at [629, 210] on td "11" at bounding box center [624, 210] width 20 height 17
type input "[DATE]"
click at [864, 173] on button "Apply" at bounding box center [872, 173] width 38 height 22
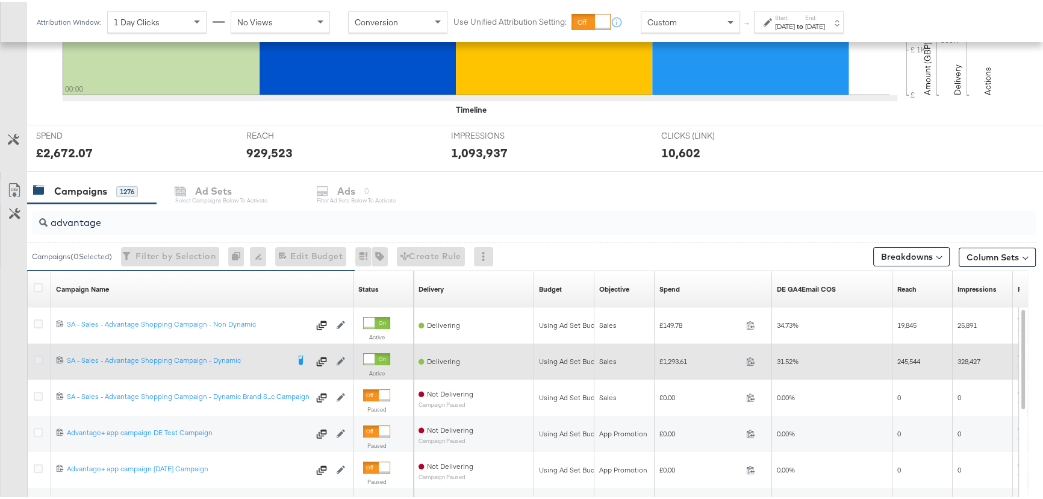
click at [42, 357] on icon at bounding box center [38, 358] width 9 height 9
click at [0, 0] on input "checkbox" at bounding box center [0, 0] width 0 height 0
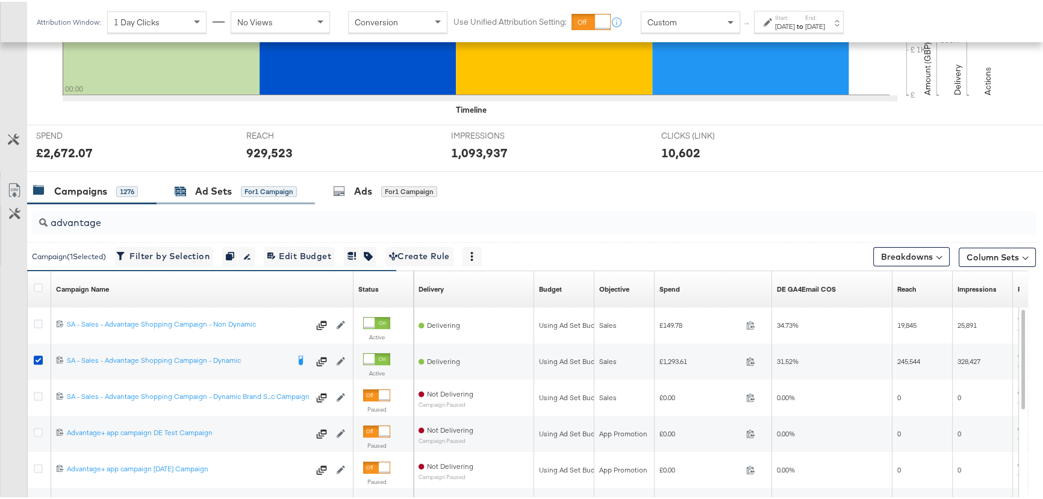
click at [222, 187] on div "Ad Sets" at bounding box center [213, 189] width 37 height 14
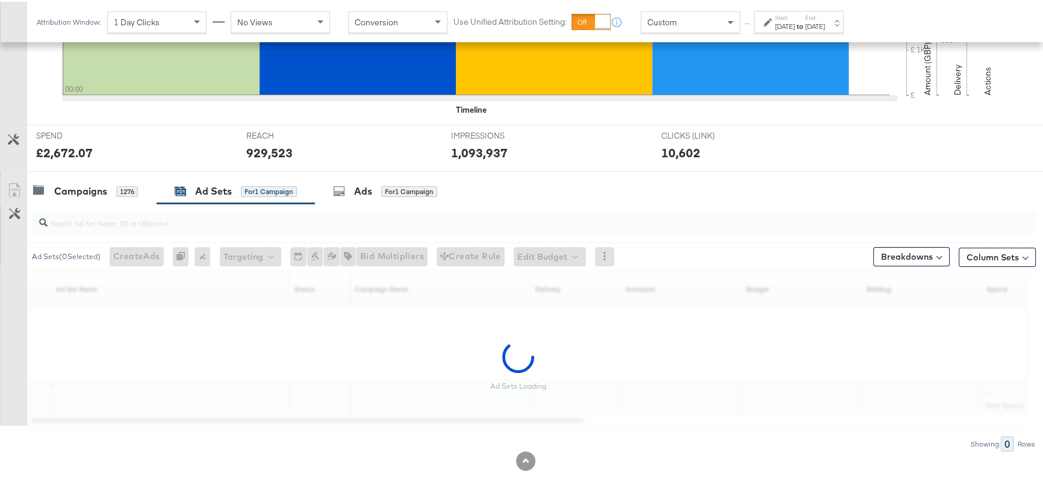
click at [365, 193] on div "Ads" at bounding box center [363, 189] width 18 height 14
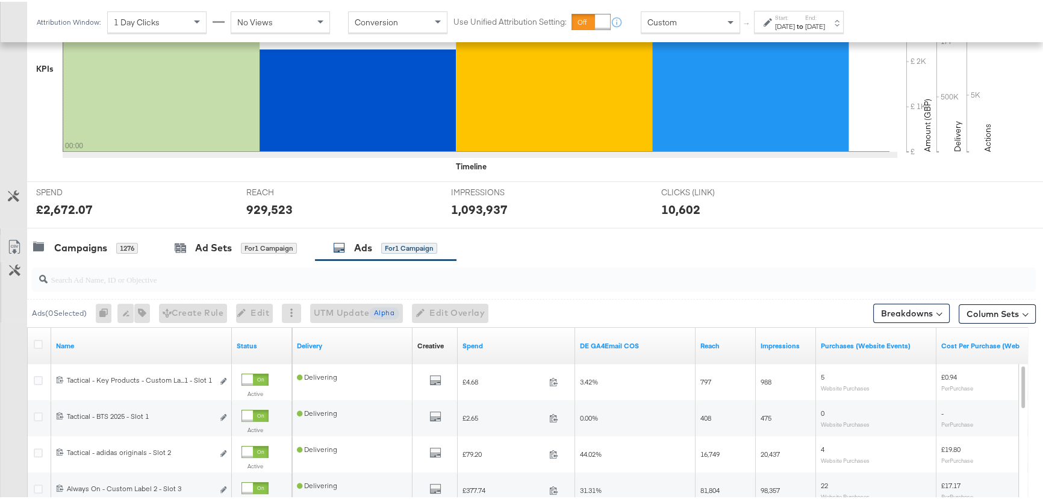
scroll to position [266, 0]
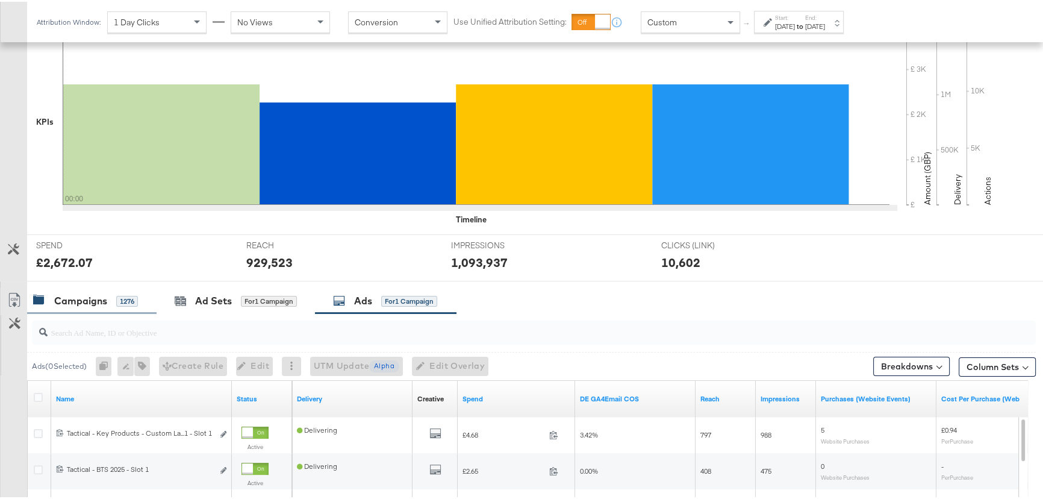
click at [83, 301] on div "Campaigns" at bounding box center [80, 299] width 53 height 14
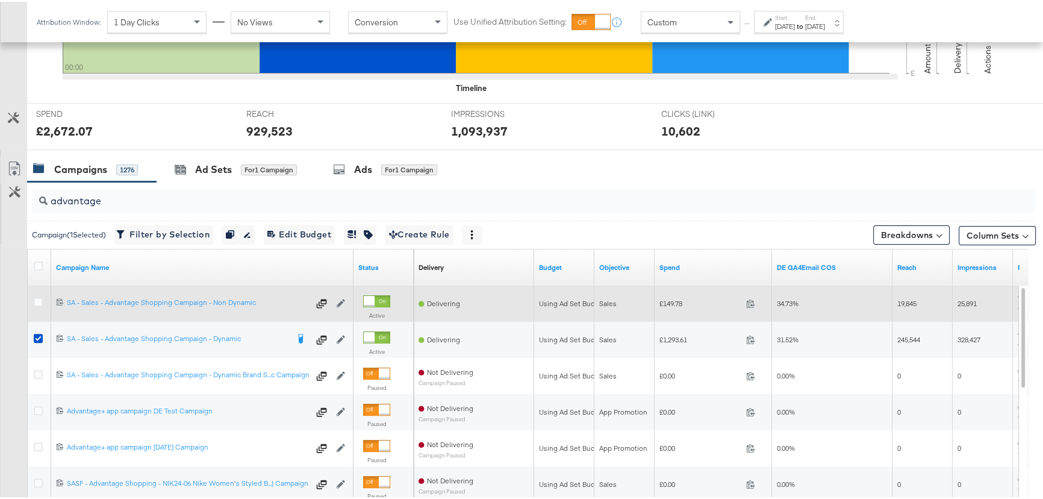
scroll to position [431, 0]
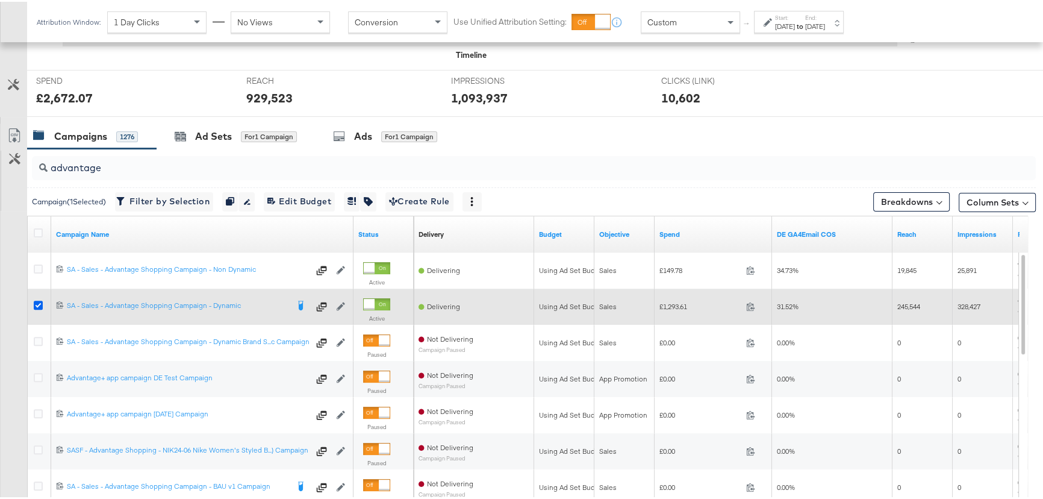
click at [39, 299] on icon at bounding box center [38, 303] width 9 height 9
click at [0, 0] on input "checkbox" at bounding box center [0, 0] width 0 height 0
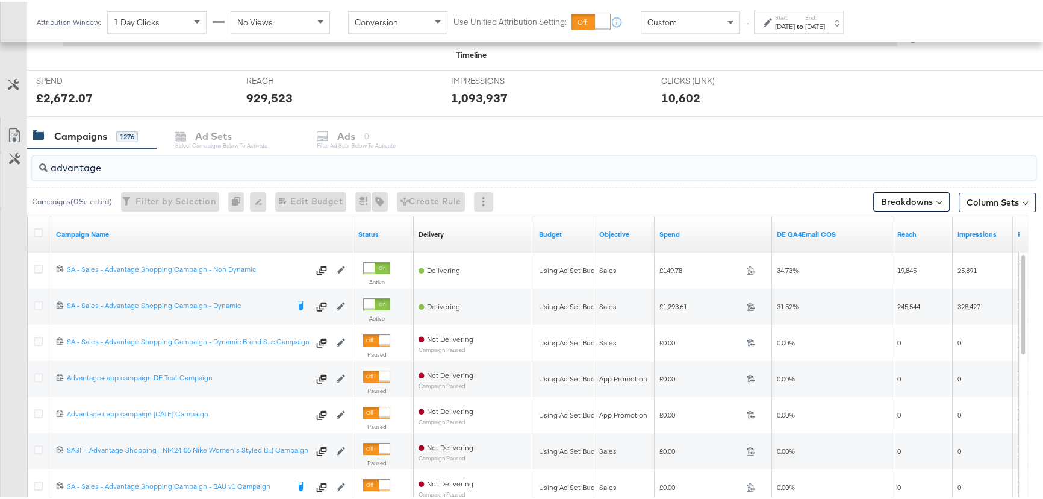
click at [90, 170] on input "advantage" at bounding box center [496, 160] width 897 height 23
drag, startPoint x: 98, startPoint y: 169, endPoint x: 31, endPoint y: 169, distance: 66.9
click at [31, 169] on div "advantage" at bounding box center [531, 166] width 1009 height 39
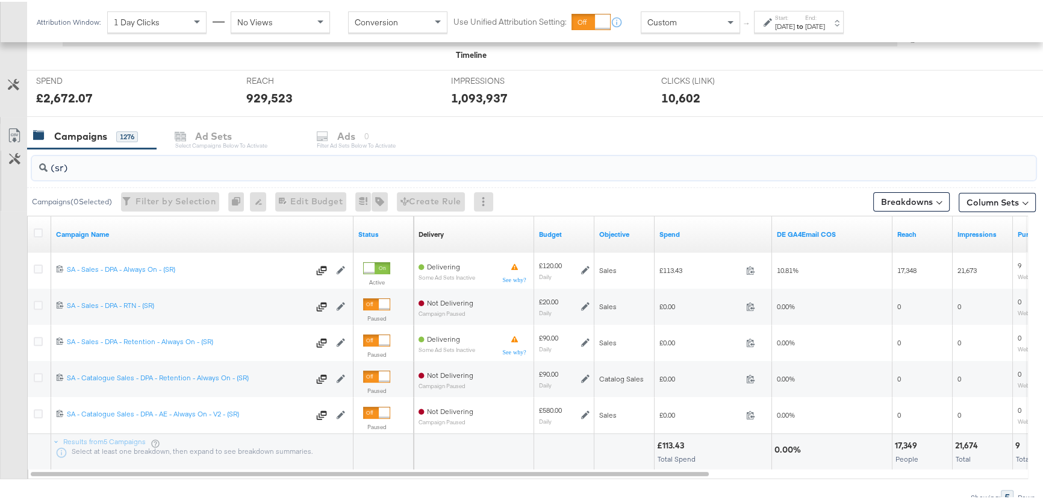
type input "(sr)"
